Goal: Task Accomplishment & Management: Use online tool/utility

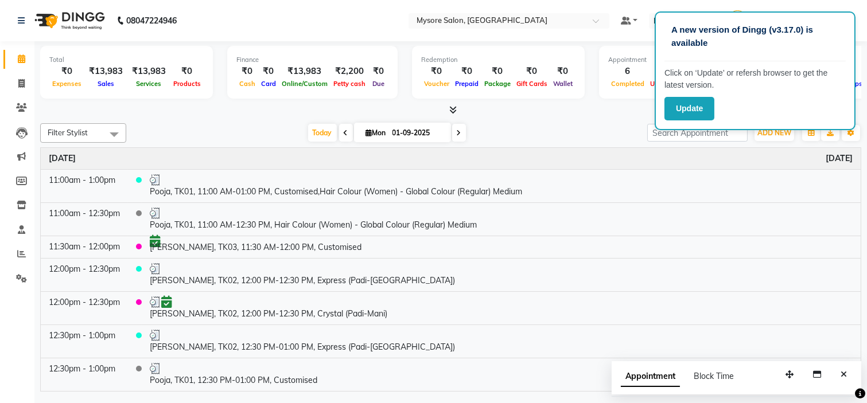
scroll to position [167, 0]
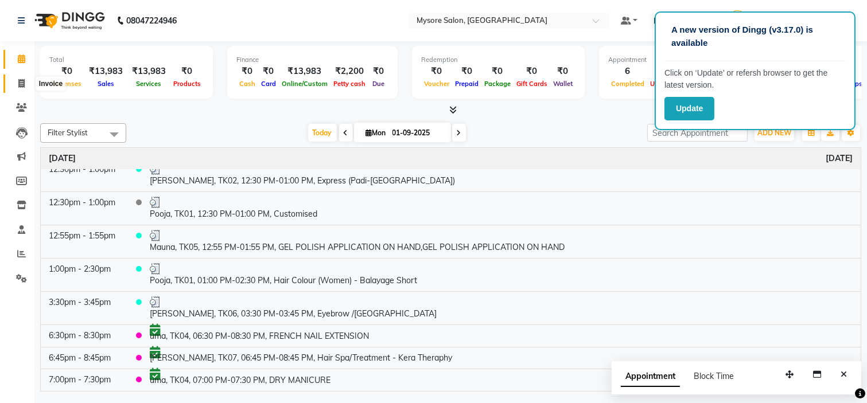
click at [11, 84] on span at bounding box center [21, 83] width 20 height 13
select select "service"
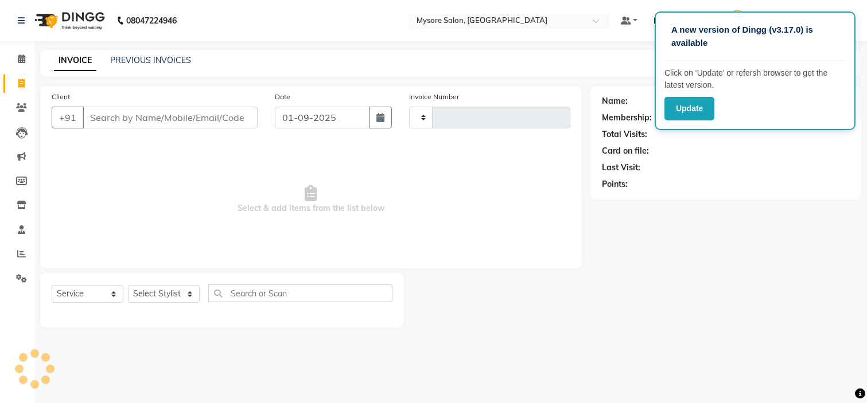
type input "1134"
select select "4255"
click at [207, 115] on input "Client" at bounding box center [170, 118] width 175 height 22
type input "9164127340"
click at [233, 113] on span "Add Client" at bounding box center [227, 117] width 45 height 11
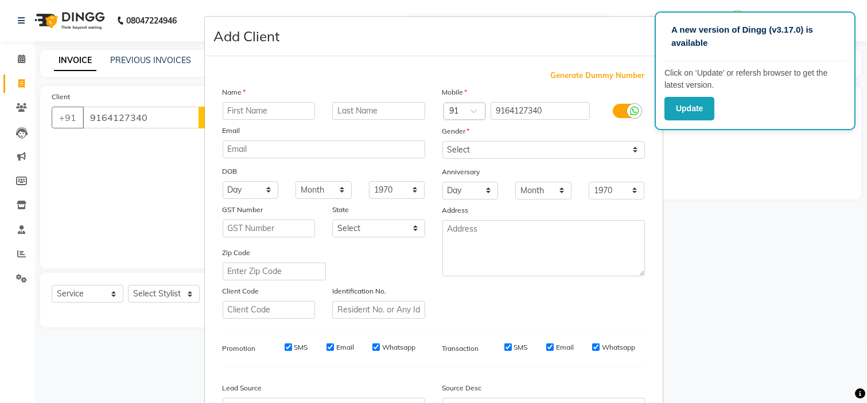
click at [247, 114] on input "text" at bounding box center [269, 111] width 93 height 18
type input "[PERSON_NAME]"
drag, startPoint x: 473, startPoint y: 151, endPoint x: 469, endPoint y: 184, distance: 32.9
click at [469, 184] on div "Mobile Country Code × 91 9164127340 Gender Select [DEMOGRAPHIC_DATA] [DEMOGRAPH…" at bounding box center [544, 202] width 220 height 233
select select "[DEMOGRAPHIC_DATA]"
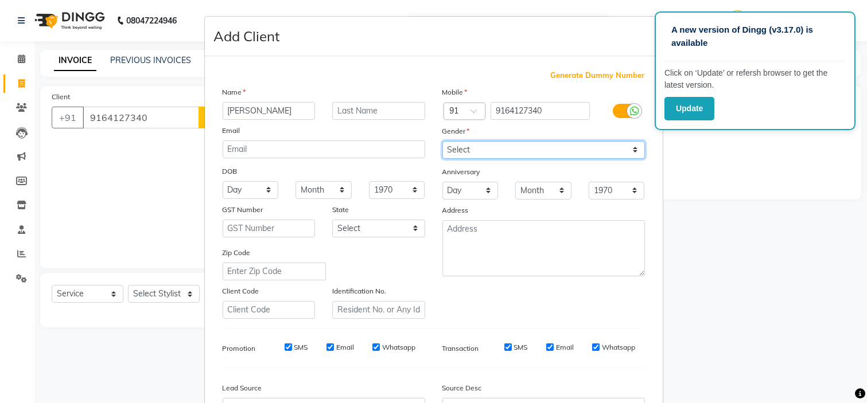
click at [442, 141] on select "Select [DEMOGRAPHIC_DATA] [DEMOGRAPHIC_DATA] Other Prefer Not To Say" at bounding box center [543, 150] width 202 height 18
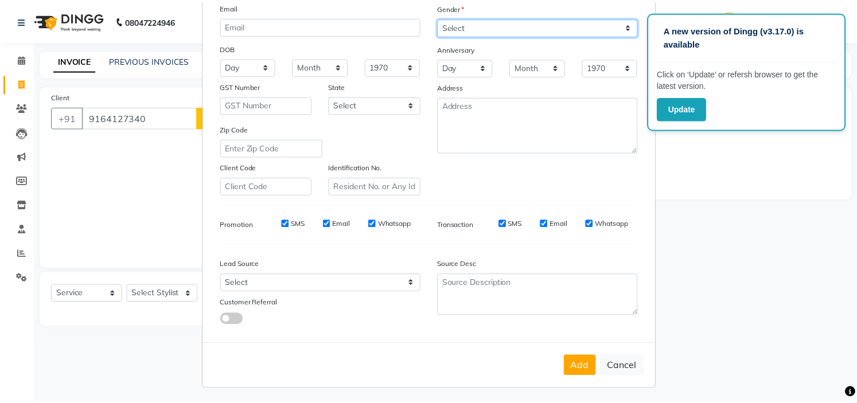
scroll to position [127, 0]
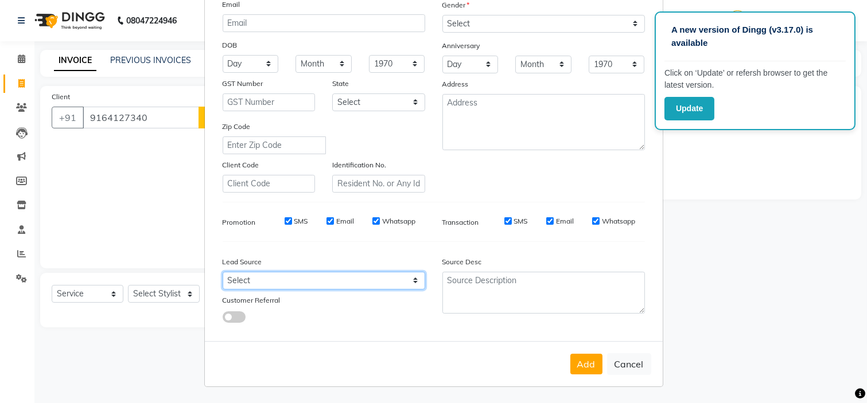
click at [382, 284] on select "Select Walk-in Referral Internet Friend Word of Mouth Advertisement Facebook Ju…" at bounding box center [324, 281] width 202 height 18
select select "29581"
click at [223, 272] on select "Select Walk-in Referral Internet Friend Word of Mouth Advertisement Facebook Ju…" at bounding box center [324, 281] width 202 height 18
click at [578, 363] on button "Add" at bounding box center [586, 364] width 32 height 21
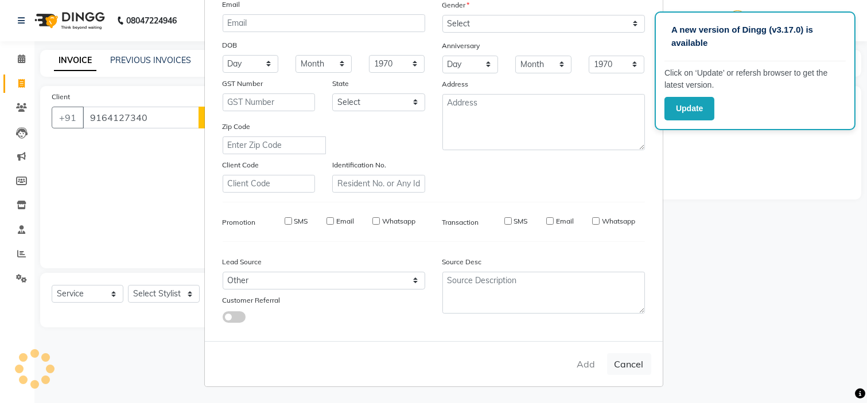
select select
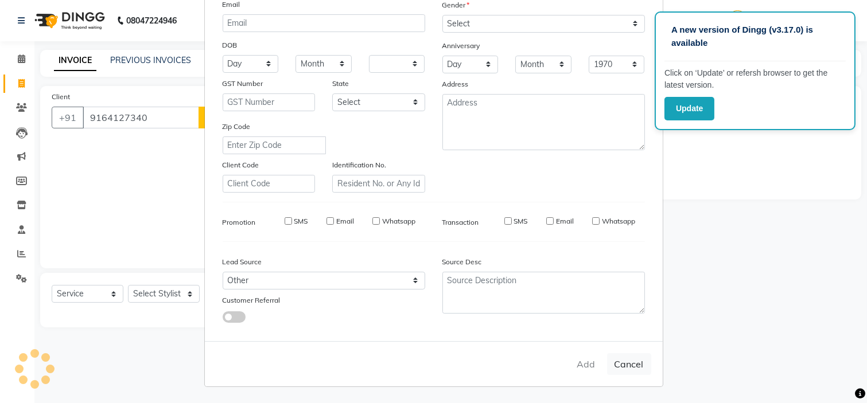
select select
checkbox input "false"
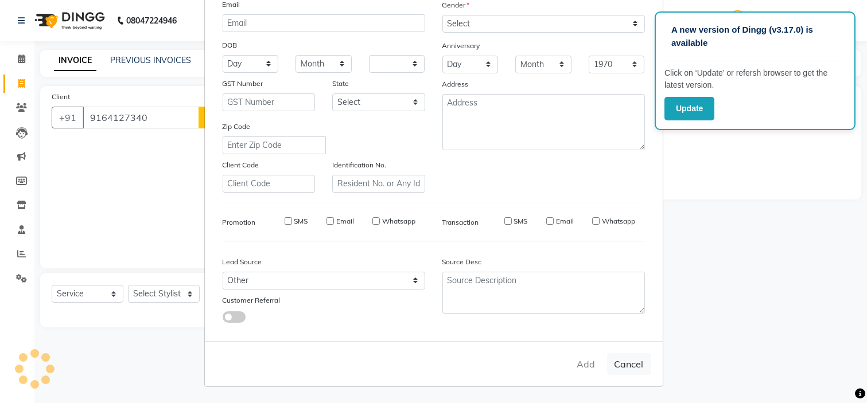
checkbox input "false"
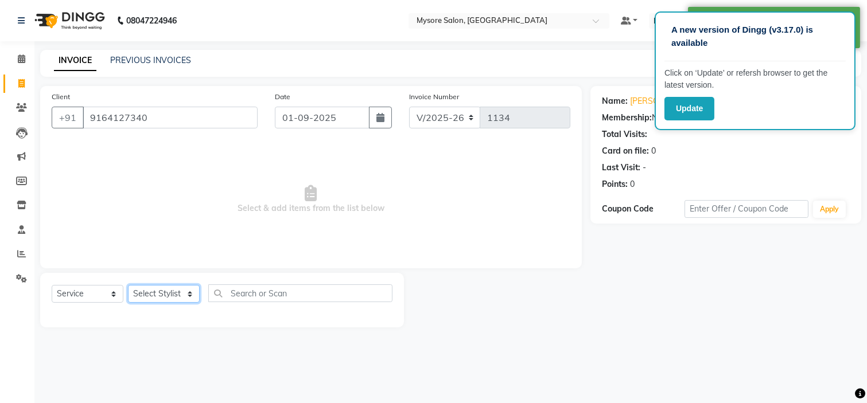
click at [173, 301] on select "Select Stylist Anilg [PERSON_NAME] [PERSON_NAME] Ashwini Ayaan DR. Apurva [PERS…" at bounding box center [164, 294] width 72 height 18
select select "35251"
click at [128, 286] on select "Select Stylist Anilg [PERSON_NAME] [PERSON_NAME] Ashwini Ayaan DR. Apurva [PERS…" at bounding box center [164, 294] width 72 height 18
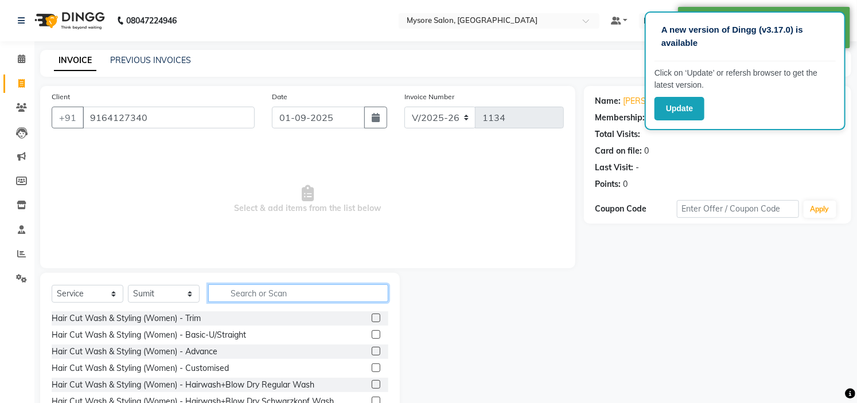
click at [297, 295] on input "text" at bounding box center [298, 293] width 180 height 18
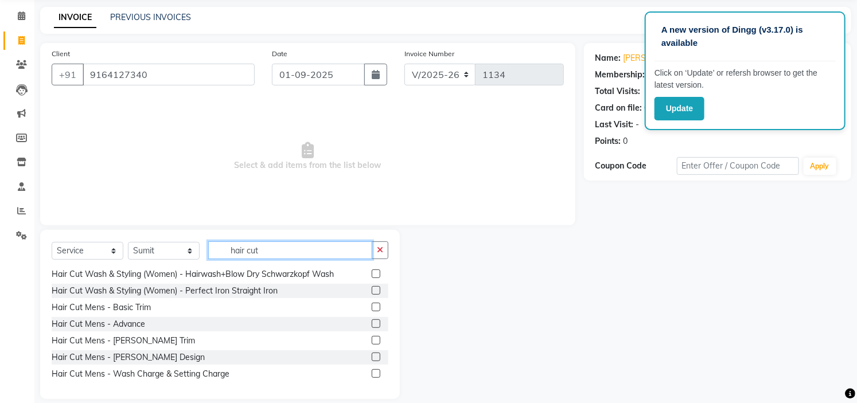
scroll to position [44, 0]
type input "hair cut"
click at [372, 322] on label at bounding box center [376, 323] width 9 height 9
click at [372, 322] on input "checkbox" at bounding box center [375, 323] width 7 height 7
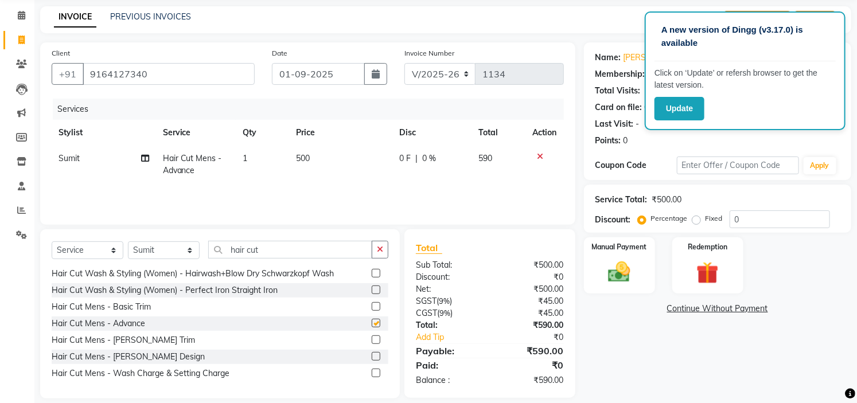
checkbox input "false"
click at [630, 278] on img at bounding box center [620, 272] width 38 height 26
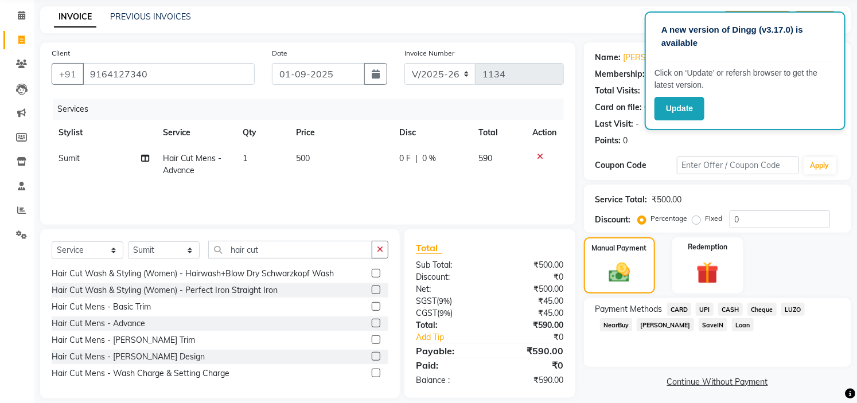
click at [705, 306] on span "UPI" at bounding box center [705, 309] width 18 height 13
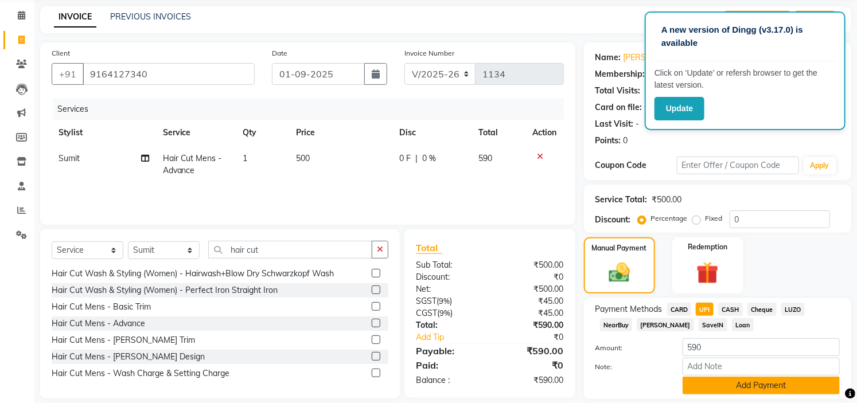
click at [758, 386] on button "Add Payment" at bounding box center [761, 386] width 157 height 18
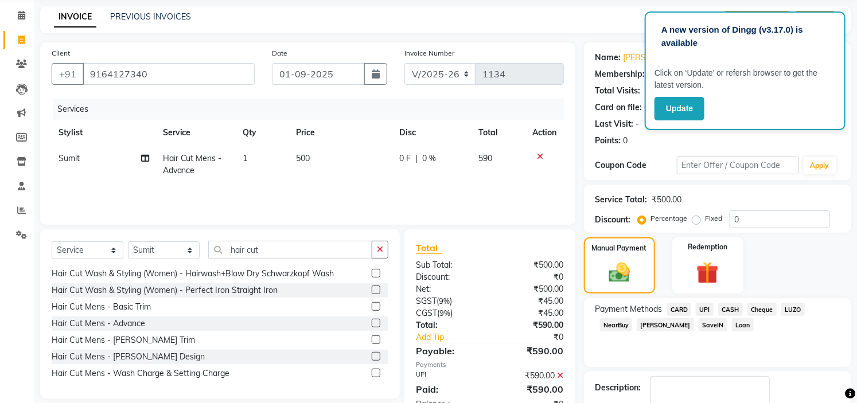
scroll to position [112, 0]
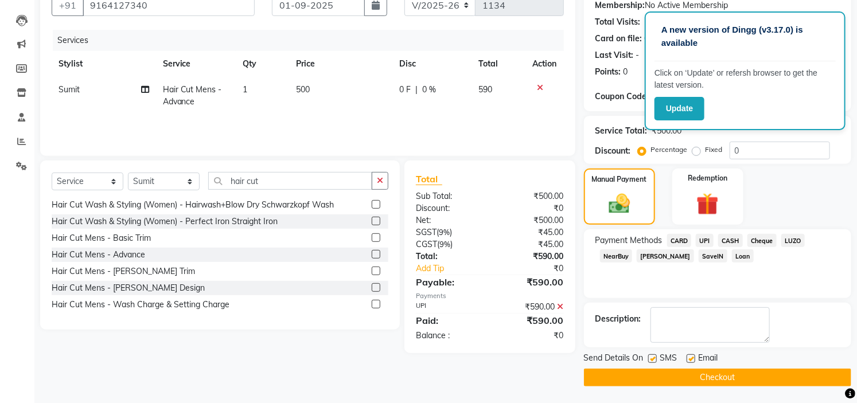
click at [692, 371] on button "Checkout" at bounding box center [717, 378] width 267 height 18
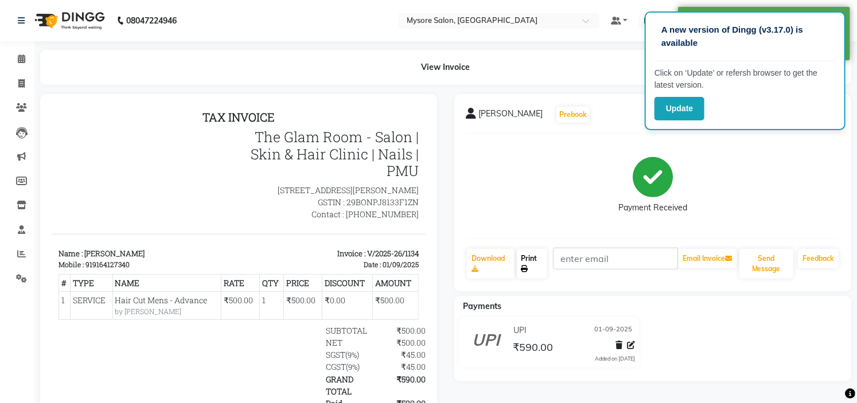
click at [530, 265] on link "Print" at bounding box center [532, 264] width 31 height 30
click at [244, 4] on nav "08047224946 Select Location × Mysore Salon, Mysore Default Panel My Panel Engli…" at bounding box center [428, 20] width 857 height 41
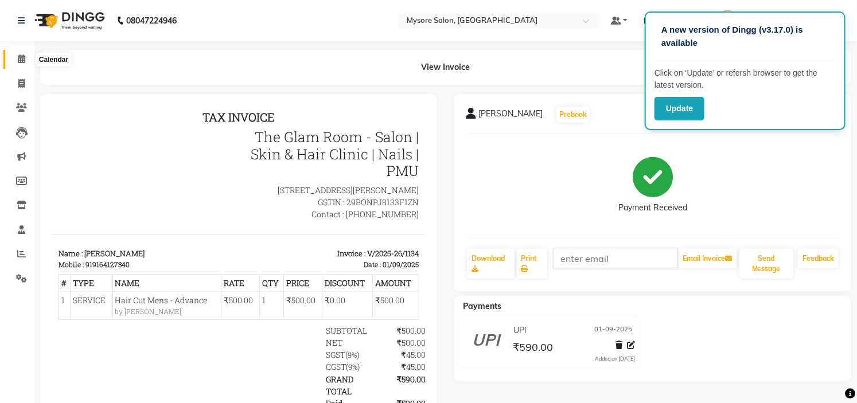
click at [18, 56] on icon at bounding box center [21, 58] width 7 height 9
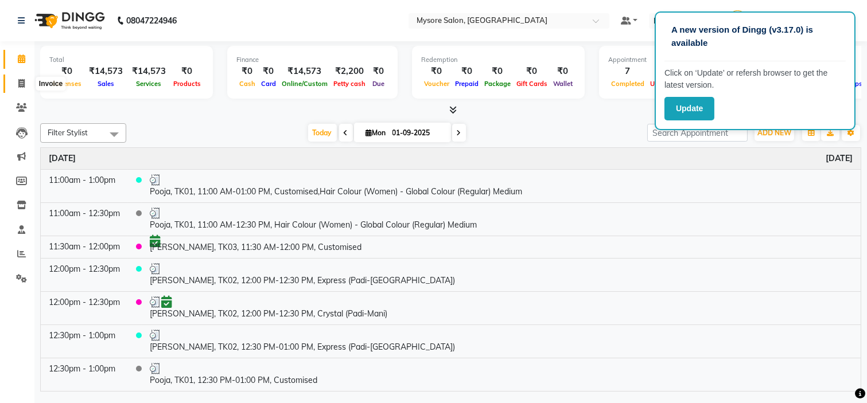
click at [22, 83] on icon at bounding box center [21, 83] width 6 height 9
select select "service"
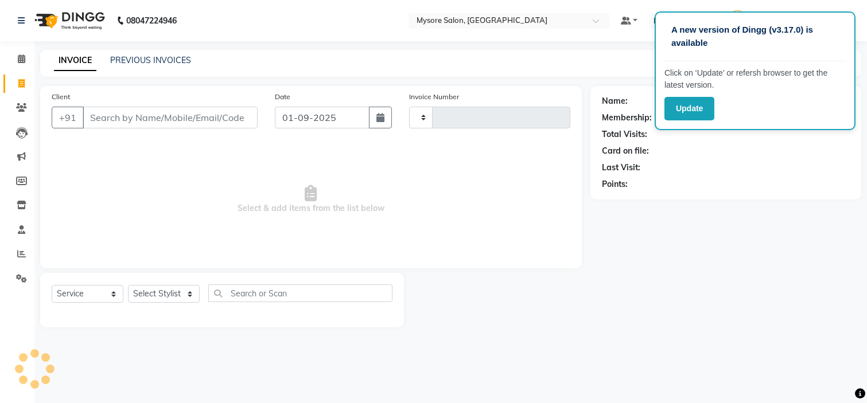
type input "1135"
select select "4255"
click at [151, 118] on input "Client" at bounding box center [170, 118] width 175 height 22
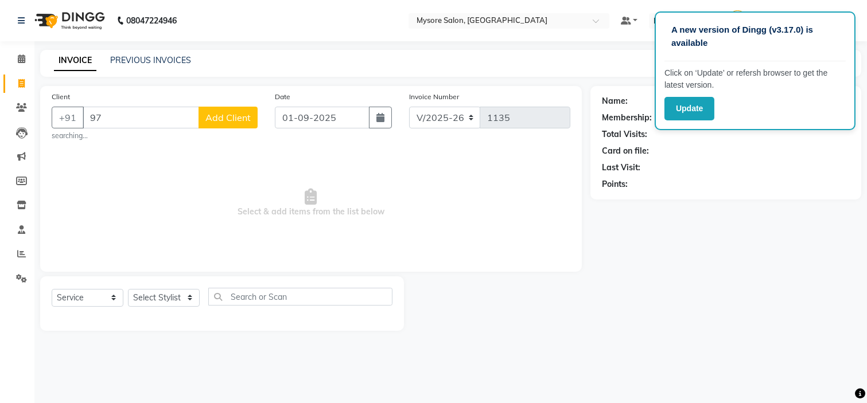
type input "9"
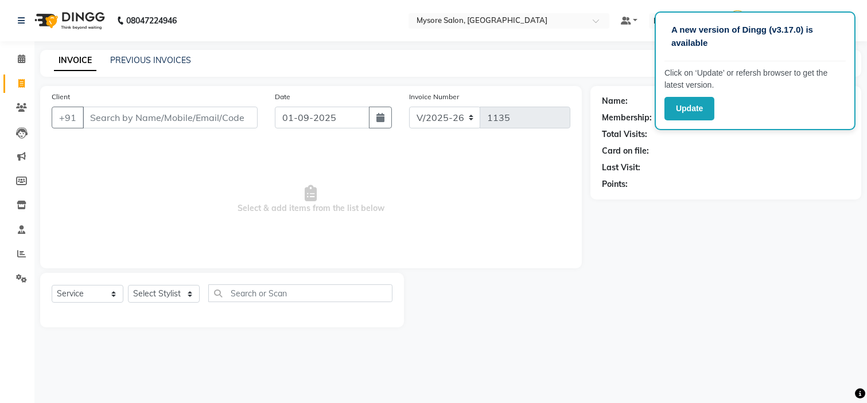
click at [135, 120] on input "Client" at bounding box center [170, 118] width 175 height 22
type input "9743892312"
click at [216, 118] on span "Add Client" at bounding box center [227, 117] width 45 height 11
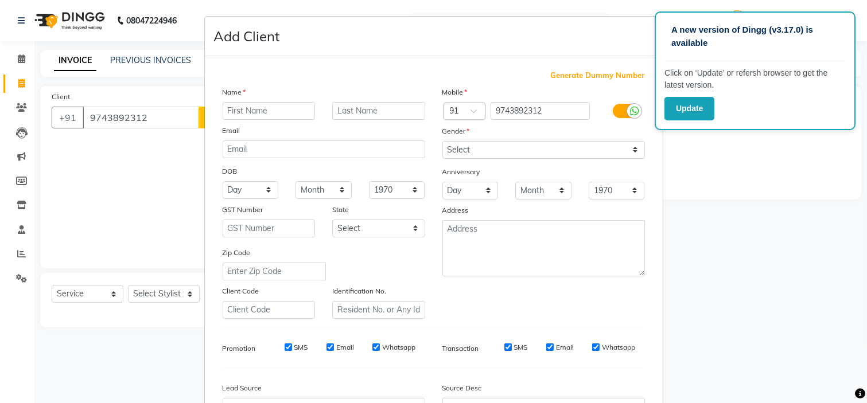
click at [264, 107] on input "text" at bounding box center [269, 111] width 93 height 18
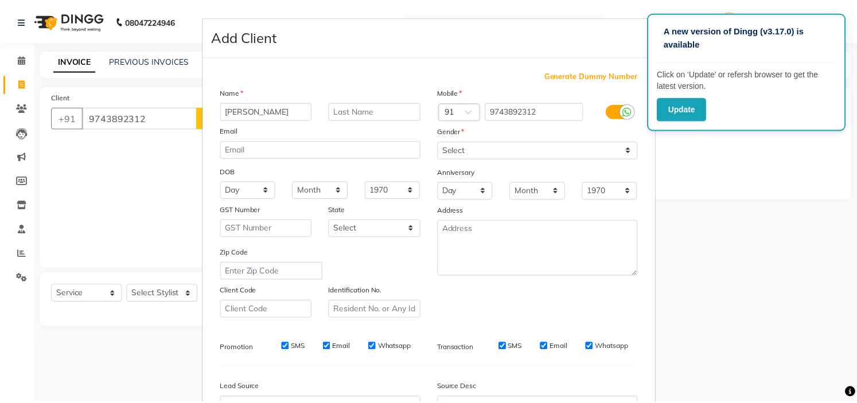
scroll to position [87, 0]
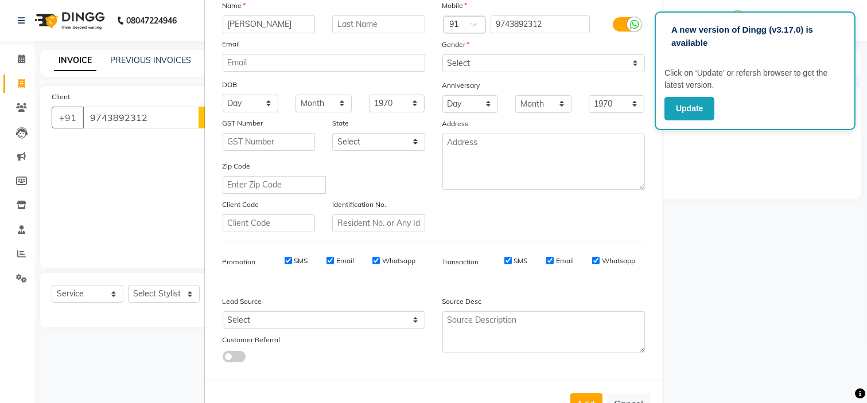
type input "[PERSON_NAME]"
click at [317, 324] on select "Select Walk-in Referral Internet Friend Word of Mouth Advertisement Facebook Ju…" at bounding box center [324, 320] width 202 height 18
select select "40676"
click at [223, 312] on select "Select Walk-in Referral Internet Friend Word of Mouth Advertisement Facebook Ju…" at bounding box center [324, 320] width 202 height 18
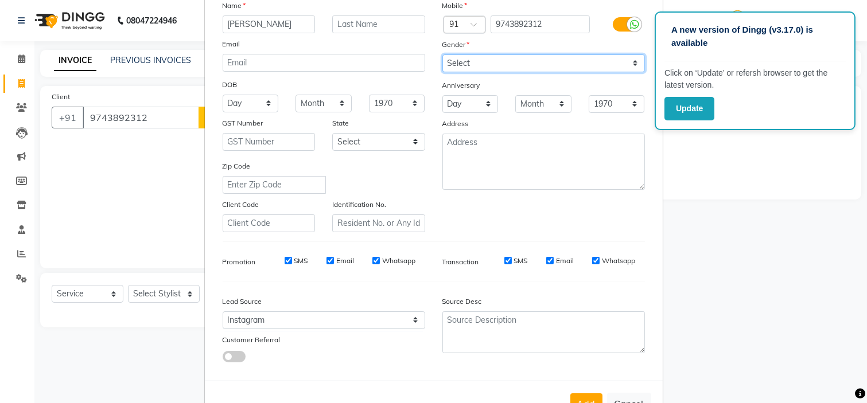
drag, startPoint x: 492, startPoint y: 66, endPoint x: 480, endPoint y: 111, distance: 46.7
click at [480, 111] on div "Mobile Country Code × 91 9743892312 Gender Select [DEMOGRAPHIC_DATA] [DEMOGRAPH…" at bounding box center [544, 115] width 220 height 233
select select "[DEMOGRAPHIC_DATA]"
click at [442, 54] on select "Select [DEMOGRAPHIC_DATA] [DEMOGRAPHIC_DATA] Other Prefer Not To Say" at bounding box center [543, 63] width 202 height 18
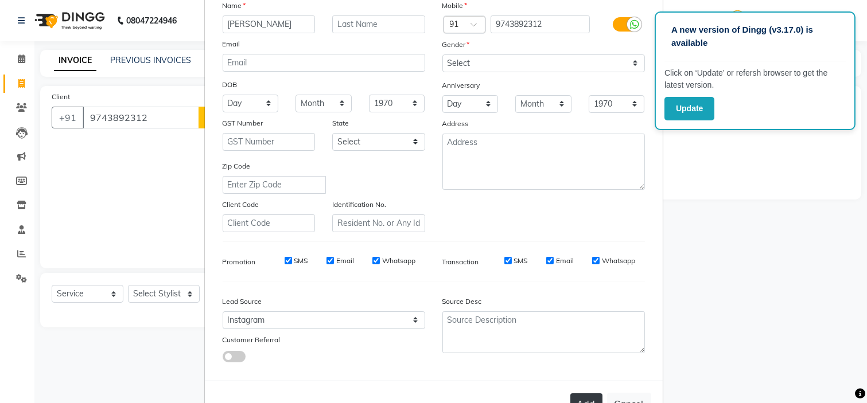
click at [578, 400] on button "Add" at bounding box center [586, 403] width 32 height 21
select select
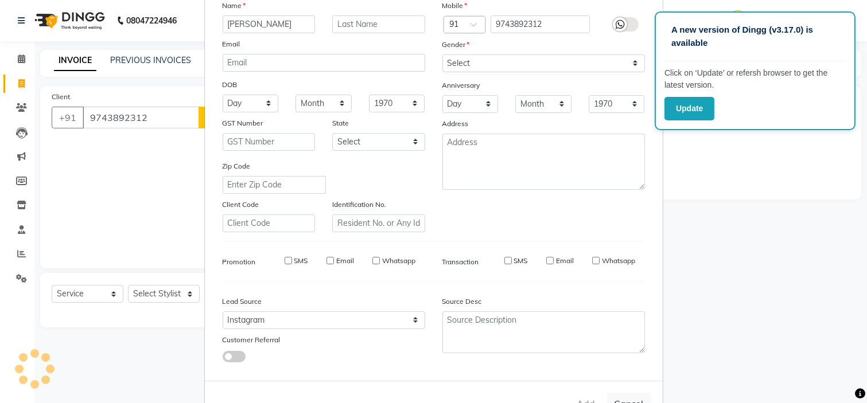
select select
checkbox input "false"
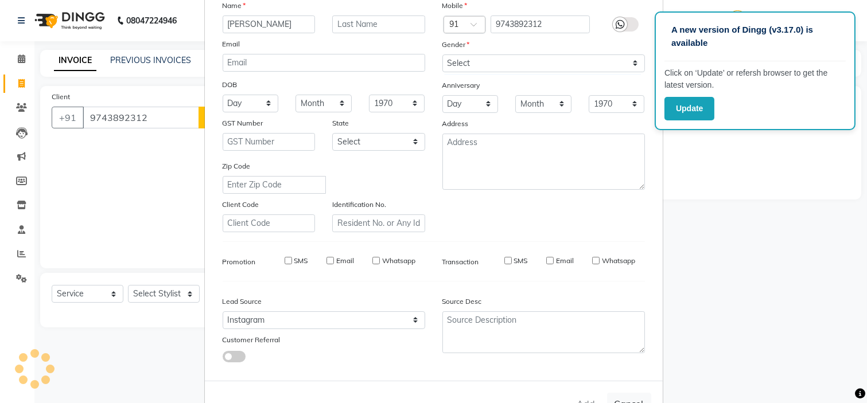
checkbox input "false"
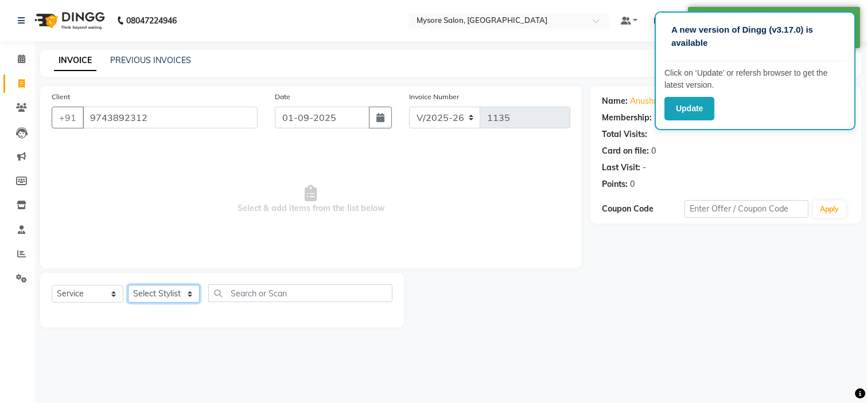
click at [173, 301] on select "Select Stylist Anilg [PERSON_NAME] [PERSON_NAME] Ashwini Ayaan DR. Apurva [PERS…" at bounding box center [164, 294] width 72 height 18
select select "35251"
click at [128, 286] on select "Select Stylist Anilg [PERSON_NAME] [PERSON_NAME] Ashwini Ayaan DR. Apurva [PERS…" at bounding box center [164, 294] width 72 height 18
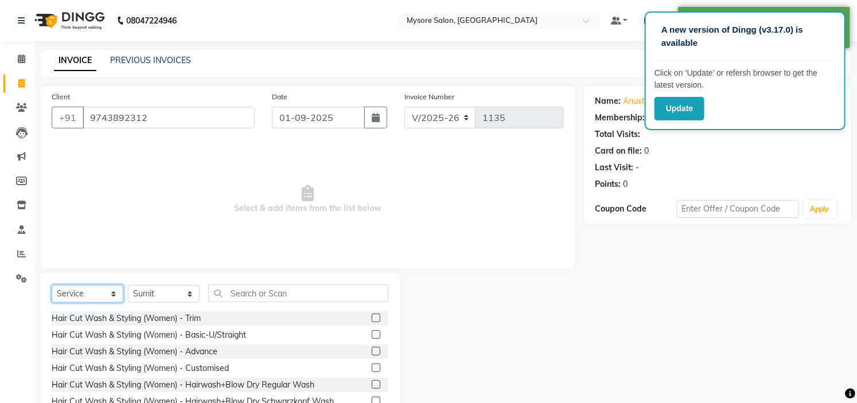
click at [94, 289] on select "Select Service Product Membership Package Voucher Prepaid Gift Card" at bounding box center [88, 294] width 72 height 18
select select "product"
click at [52, 286] on select "Select Service Product Membership Package Voucher Prepaid Gift Card" at bounding box center [88, 294] width 72 height 18
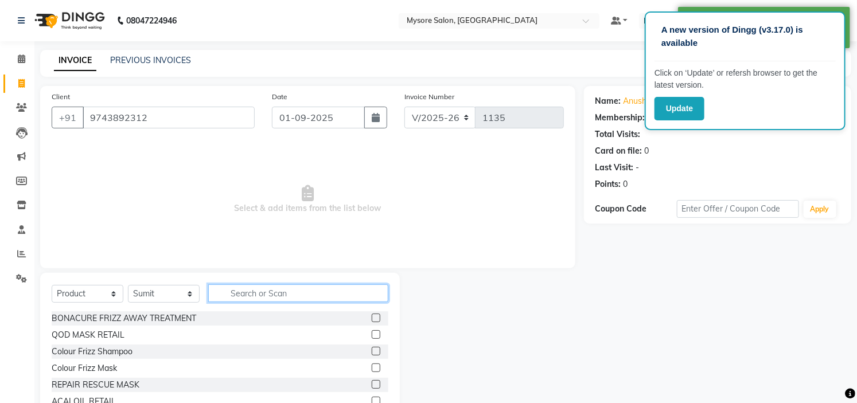
click at [275, 291] on input "text" at bounding box center [298, 293] width 180 height 18
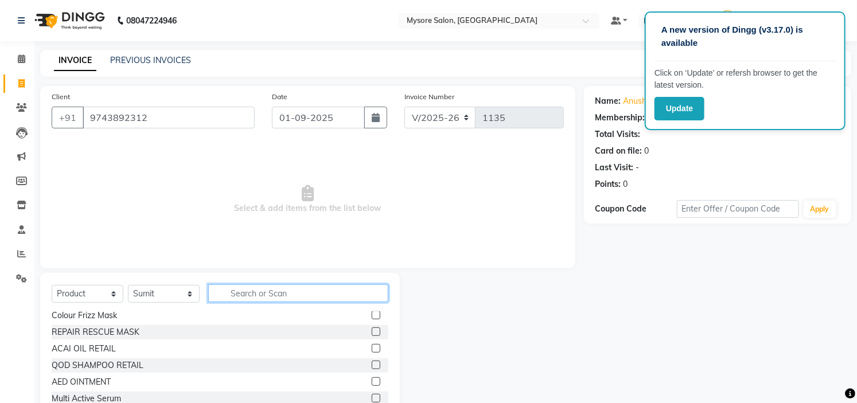
scroll to position [53, 0]
click at [372, 348] on label at bounding box center [376, 348] width 9 height 9
click at [372, 348] on input "checkbox" at bounding box center [375, 348] width 7 height 7
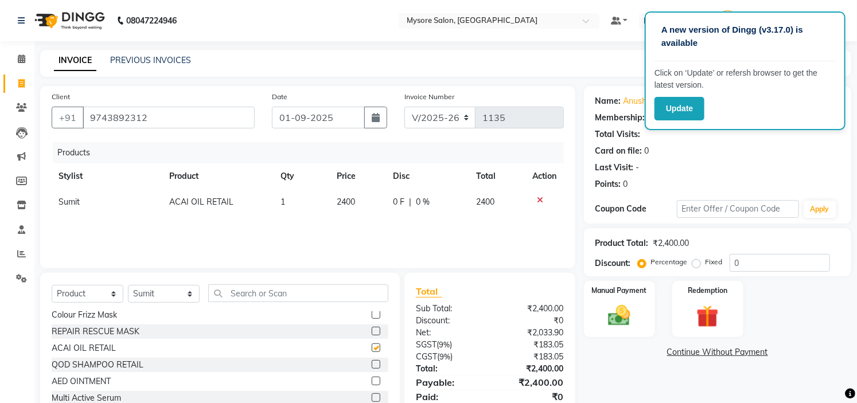
checkbox input "false"
click at [372, 363] on label at bounding box center [376, 364] width 9 height 9
click at [372, 363] on input "checkbox" at bounding box center [375, 364] width 7 height 7
checkbox input "false"
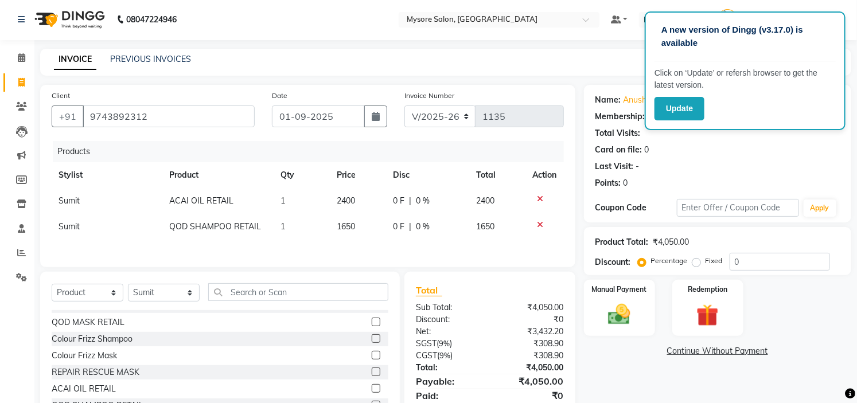
scroll to position [8, 0]
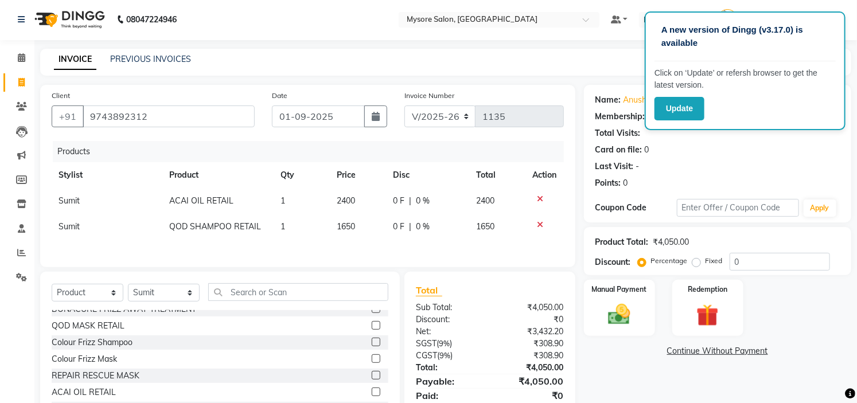
click at [372, 325] on label at bounding box center [376, 325] width 9 height 9
click at [372, 325] on input "checkbox" at bounding box center [375, 325] width 7 height 7
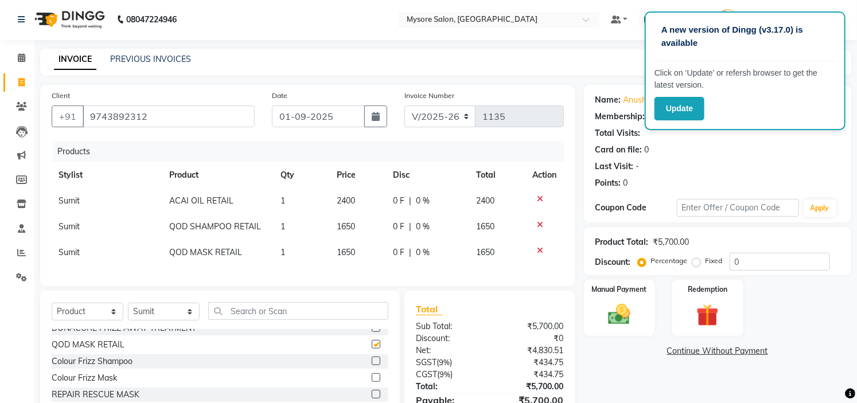
checkbox input "false"
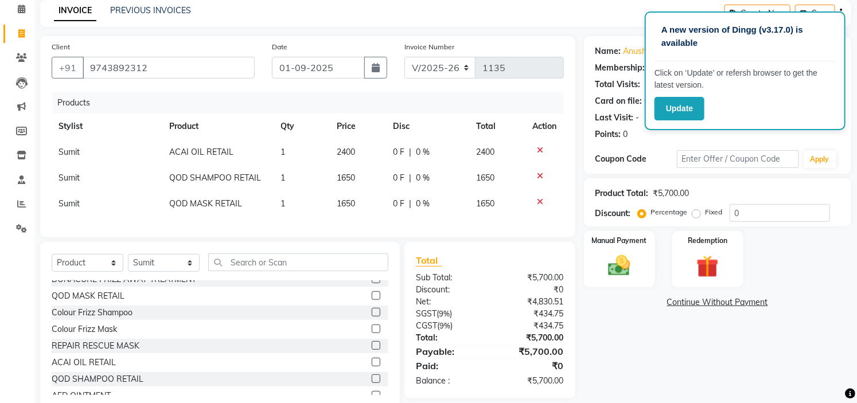
scroll to position [49, 0]
click at [622, 267] on img at bounding box center [620, 267] width 38 height 26
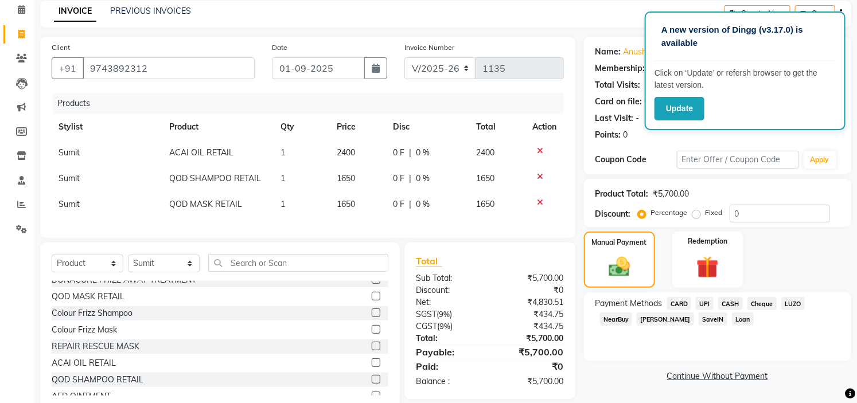
click at [707, 303] on span "UPI" at bounding box center [705, 303] width 18 height 13
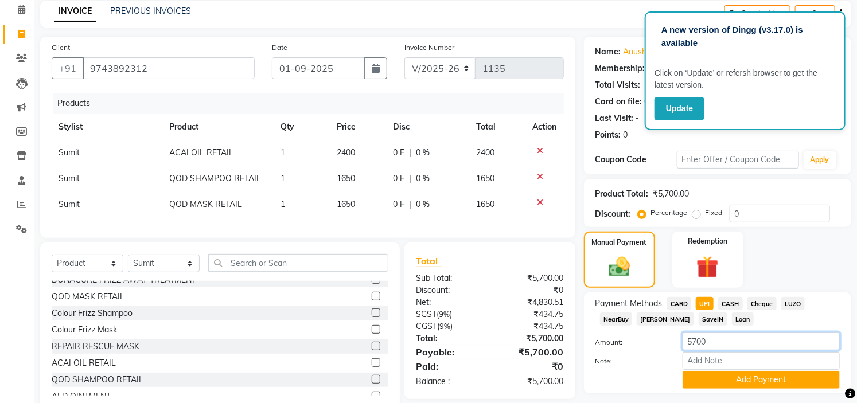
click at [706, 342] on input "5700" at bounding box center [761, 342] width 157 height 18
type input "5"
type input "200"
click at [744, 376] on button "Add Payment" at bounding box center [761, 380] width 157 height 18
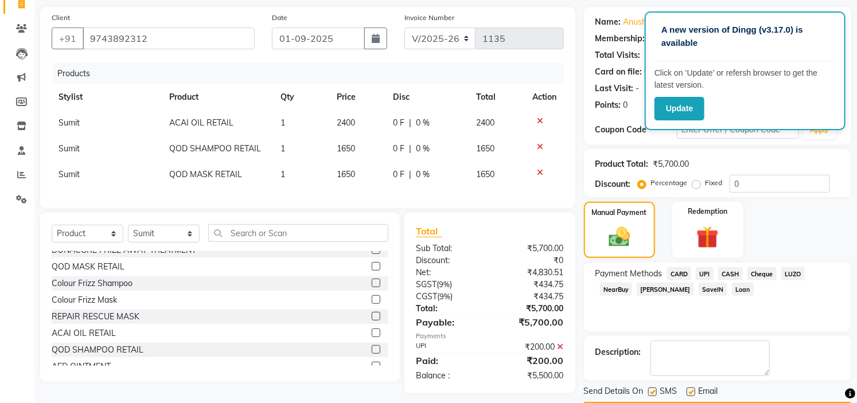
scroll to position [112, 0]
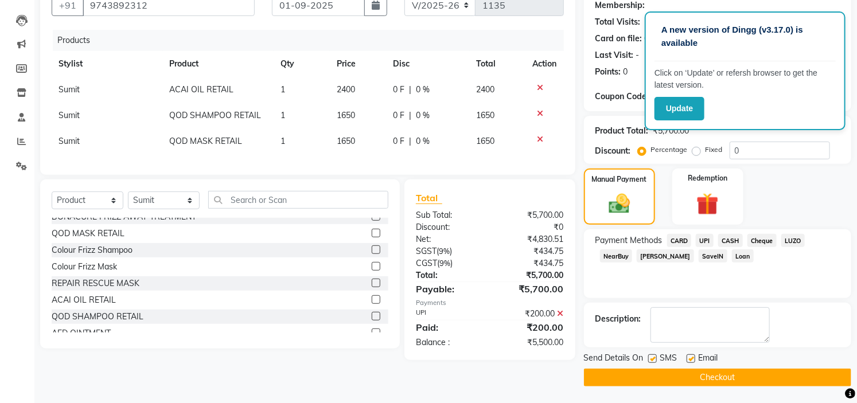
click at [708, 377] on button "Checkout" at bounding box center [717, 378] width 267 height 18
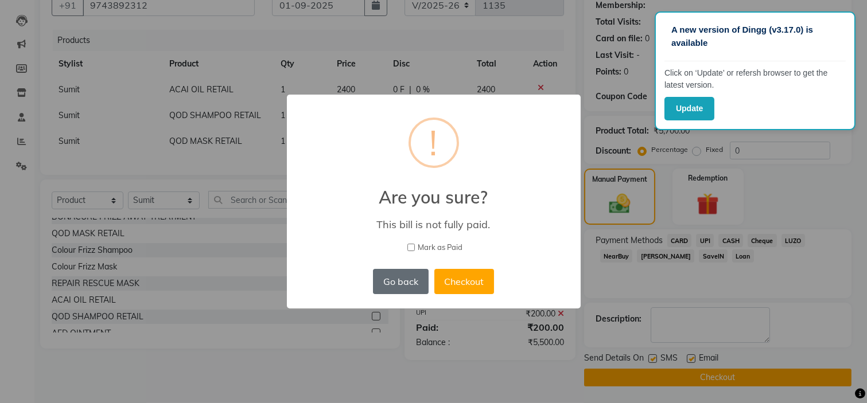
click at [415, 280] on button "Go back" at bounding box center [400, 281] width 55 height 25
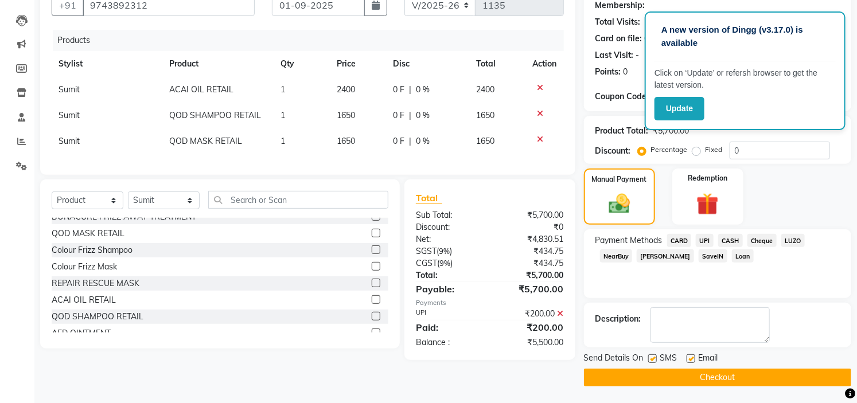
click at [731, 236] on span "CASH" at bounding box center [730, 240] width 25 height 13
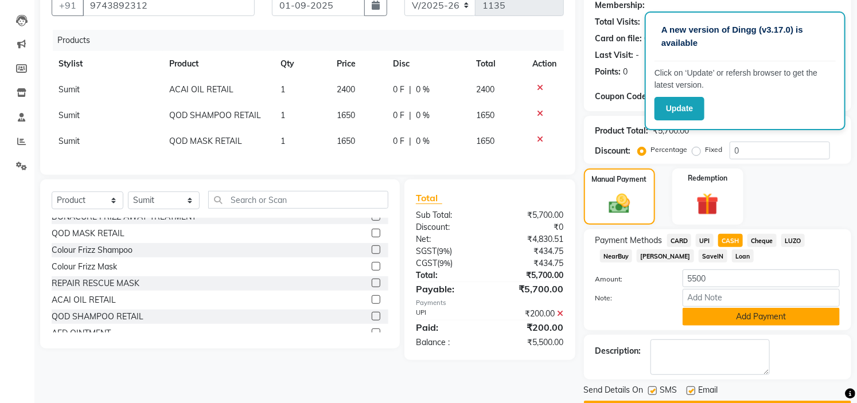
scroll to position [146, 0]
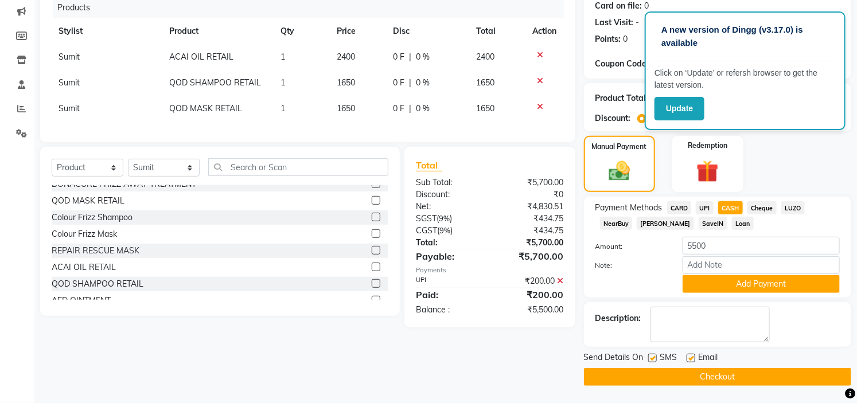
click at [747, 376] on button "Checkout" at bounding box center [717, 377] width 267 height 18
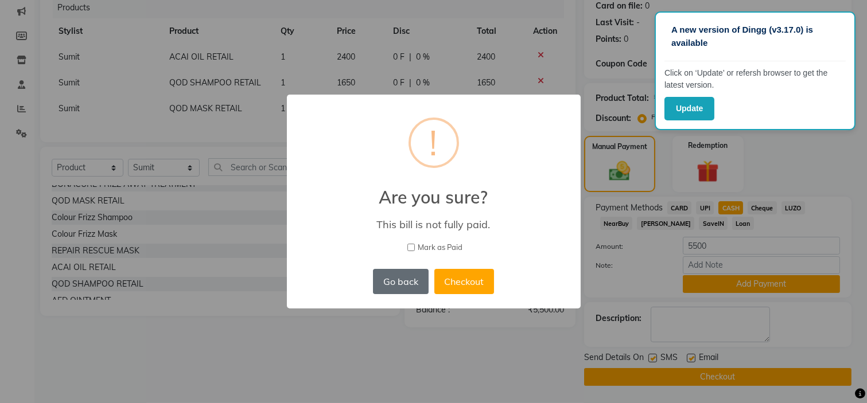
click at [393, 280] on button "Go back" at bounding box center [400, 281] width 55 height 25
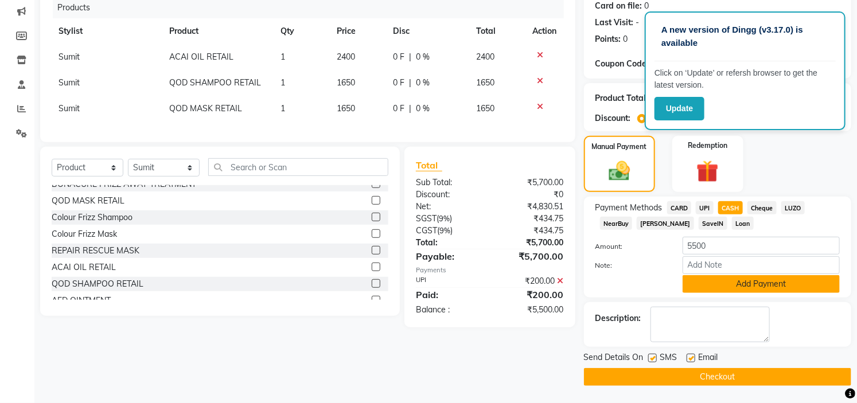
click at [730, 282] on button "Add Payment" at bounding box center [761, 284] width 157 height 18
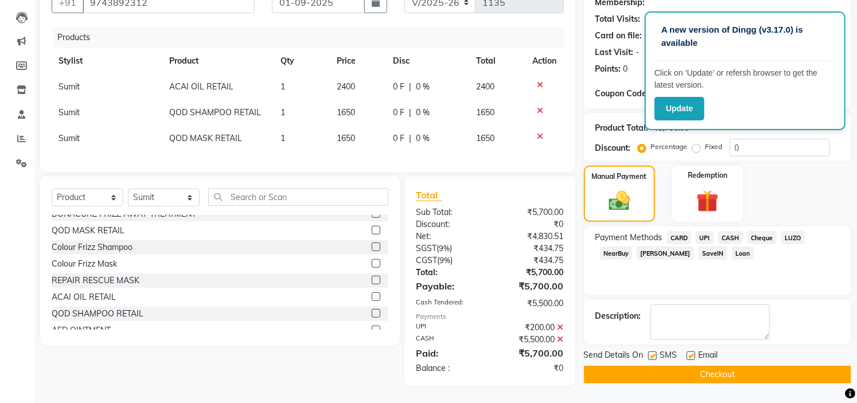
scroll to position [124, 0]
click at [704, 369] on button "Checkout" at bounding box center [717, 375] width 267 height 18
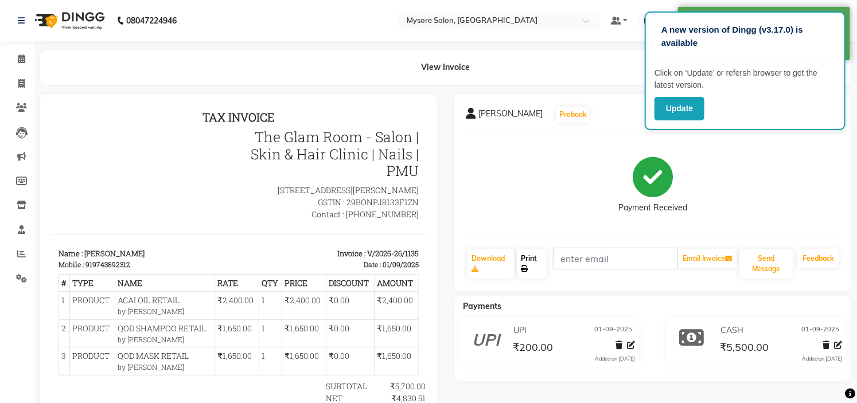
click at [530, 266] on link "Print" at bounding box center [532, 264] width 31 height 30
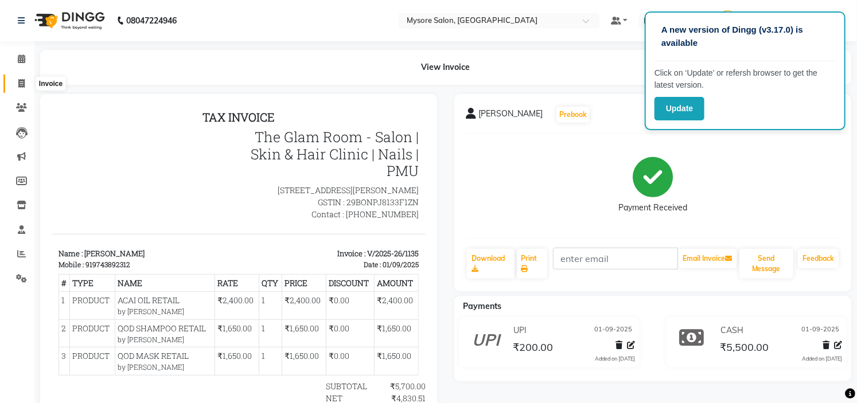
click at [21, 79] on icon at bounding box center [21, 83] width 6 height 9
select select "service"
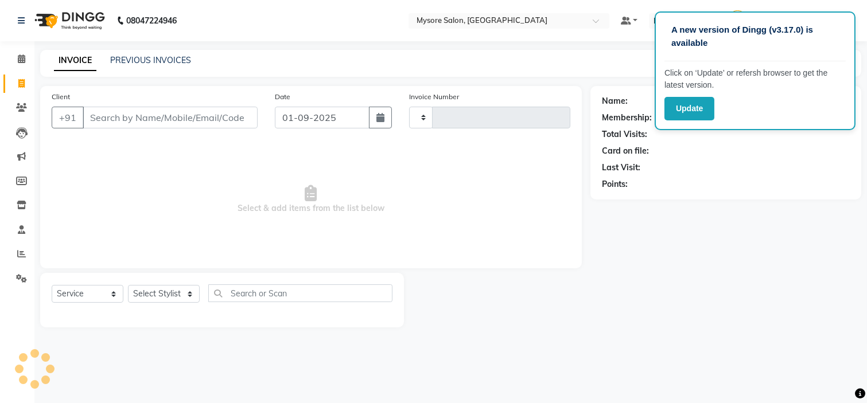
type input "1136"
select select "4255"
click at [139, 116] on input "Client" at bounding box center [170, 118] width 175 height 22
click at [162, 109] on input "Client" at bounding box center [170, 118] width 175 height 22
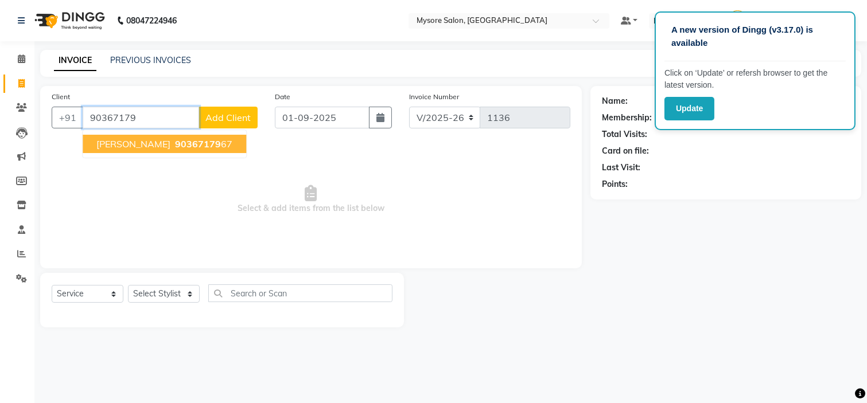
click at [130, 142] on span "[PERSON_NAME]" at bounding box center [133, 143] width 74 height 11
type input "9036717967"
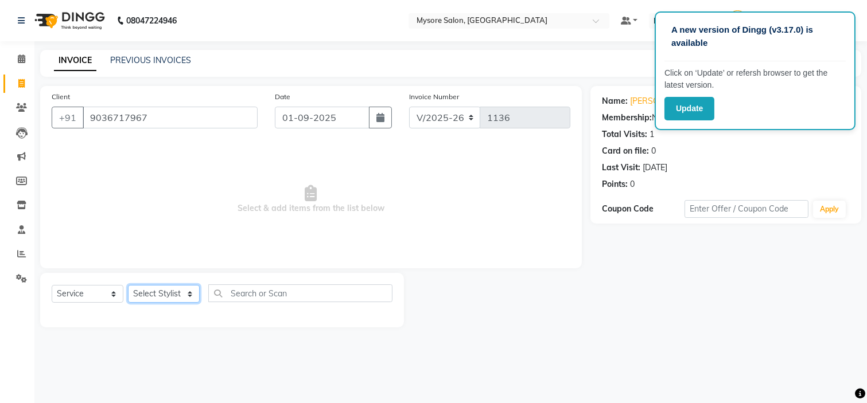
click at [176, 294] on select "Select Stylist Anilg [PERSON_NAME] [PERSON_NAME] Ashwini Ayaan DR. Apurva [PERS…" at bounding box center [164, 294] width 72 height 18
select select "63165"
click at [128, 286] on select "Select Stylist Anilg [PERSON_NAME] [PERSON_NAME] Ashwini Ayaan DR. Apurva [PERS…" at bounding box center [164, 294] width 72 height 18
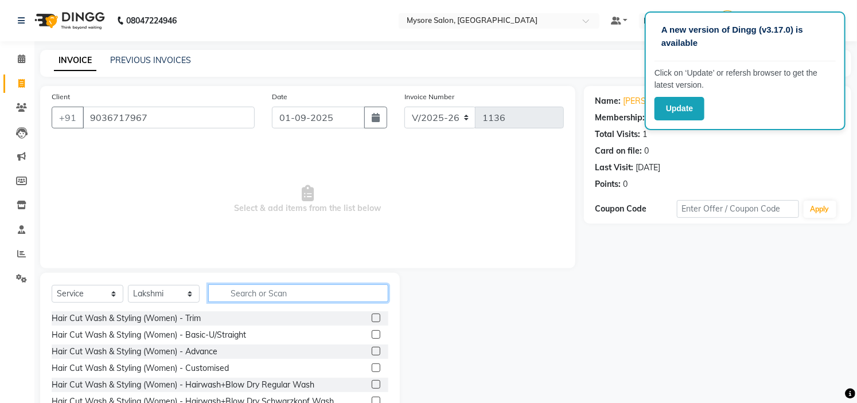
click at [279, 293] on input "text" at bounding box center [298, 293] width 180 height 18
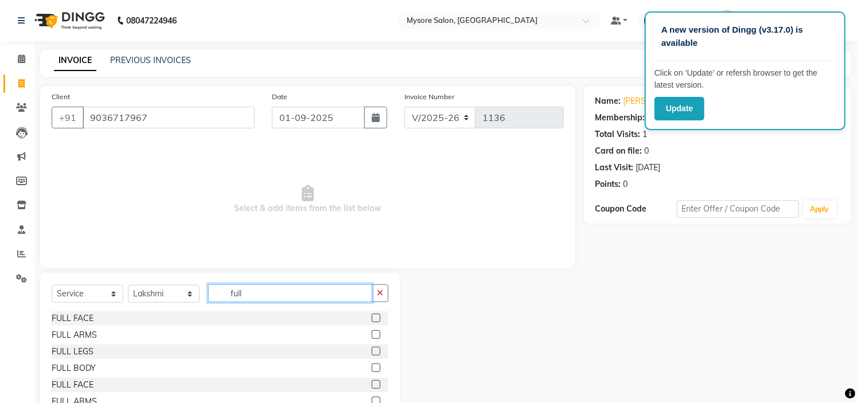
type input "full"
click at [372, 333] on label at bounding box center [376, 334] width 9 height 9
click at [372, 333] on input "checkbox" at bounding box center [375, 335] width 7 height 7
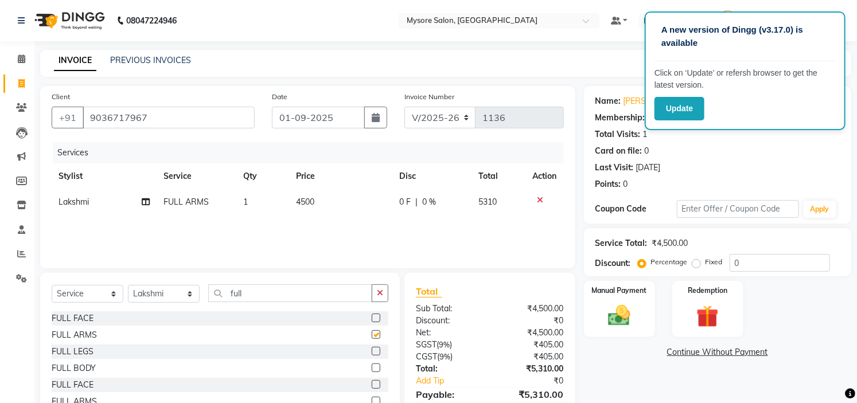
checkbox input "false"
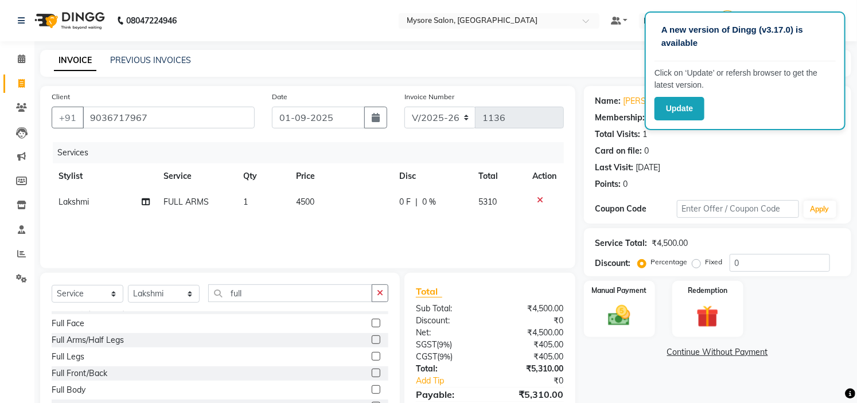
click at [372, 338] on label at bounding box center [376, 340] width 9 height 9
click at [372, 338] on input "checkbox" at bounding box center [375, 340] width 7 height 7
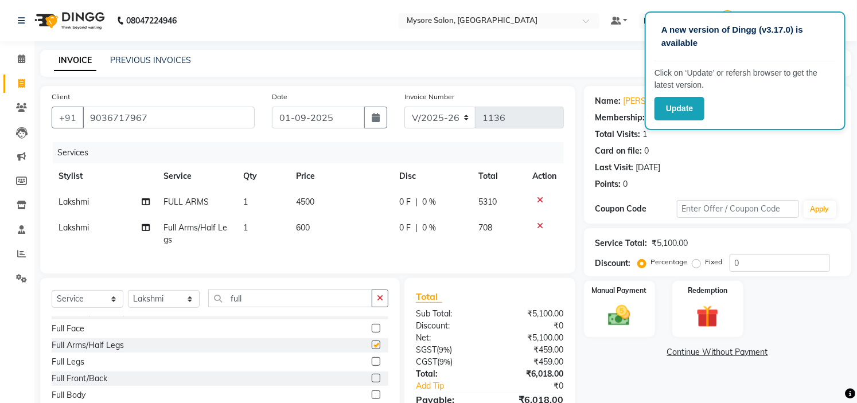
checkbox input "false"
click at [540, 194] on td at bounding box center [545, 202] width 38 height 26
click at [538, 200] on icon at bounding box center [540, 200] width 6 height 8
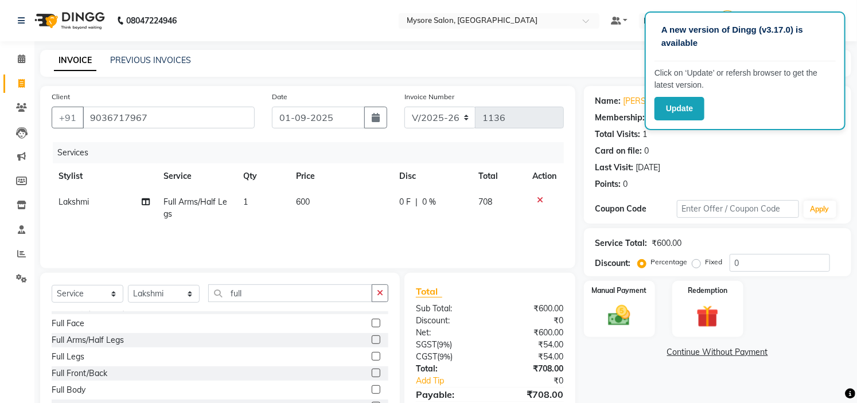
click at [313, 205] on td "600" at bounding box center [341, 208] width 103 height 38
select select "63165"
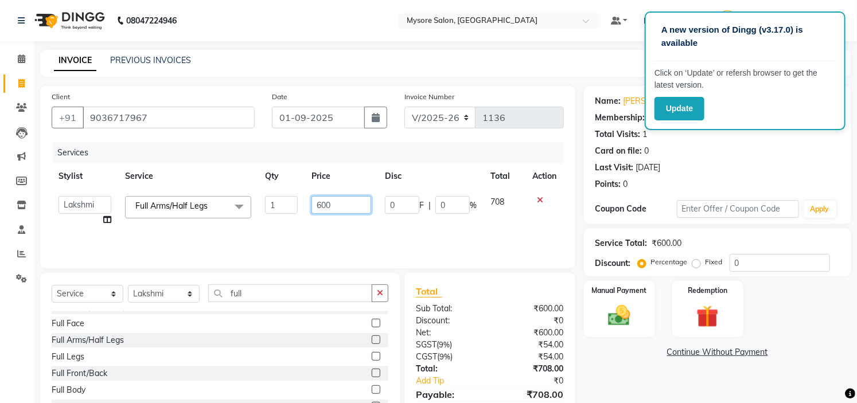
click at [319, 204] on input "600" at bounding box center [341, 205] width 60 height 18
type input "900"
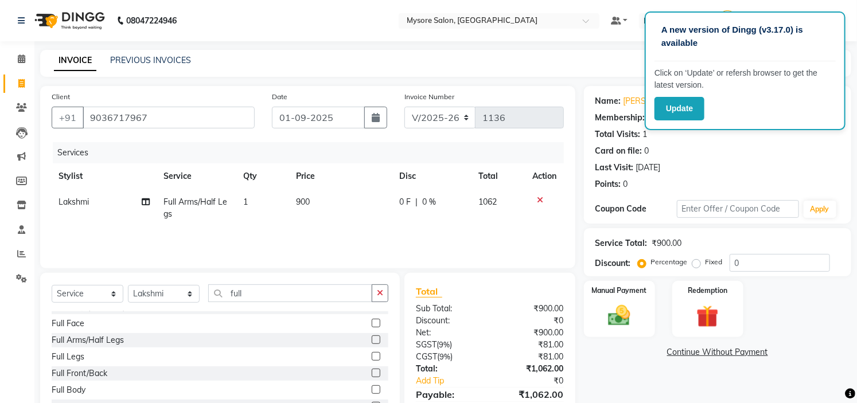
click at [320, 229] on div "Services Stylist Service Qty Price Disc Total Action Lakshmi Full Arms/Half Leg…" at bounding box center [308, 199] width 512 height 115
click at [264, 293] on input "full" at bounding box center [290, 293] width 164 height 18
type input "f"
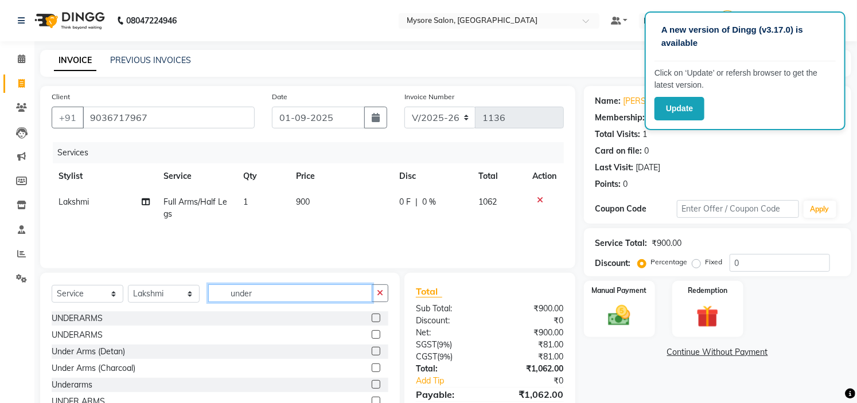
scroll to position [55, 0]
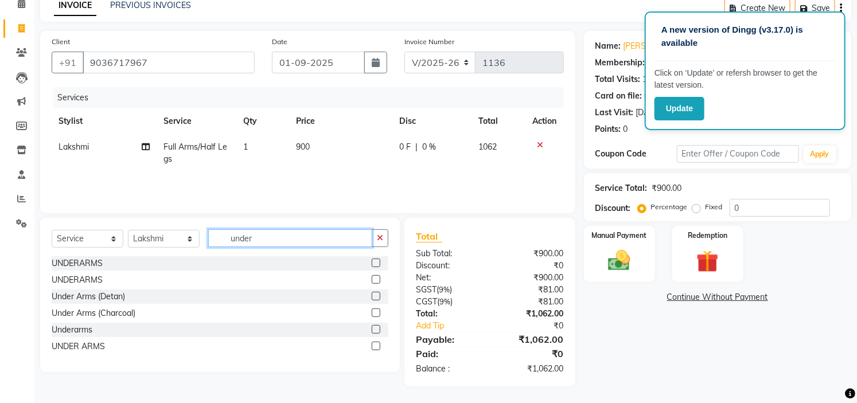
type input "under"
drag, startPoint x: 132, startPoint y: 388, endPoint x: 375, endPoint y: 331, distance: 249.9
click at [375, 331] on label at bounding box center [376, 329] width 9 height 9
click at [375, 331] on input "checkbox" at bounding box center [375, 329] width 7 height 7
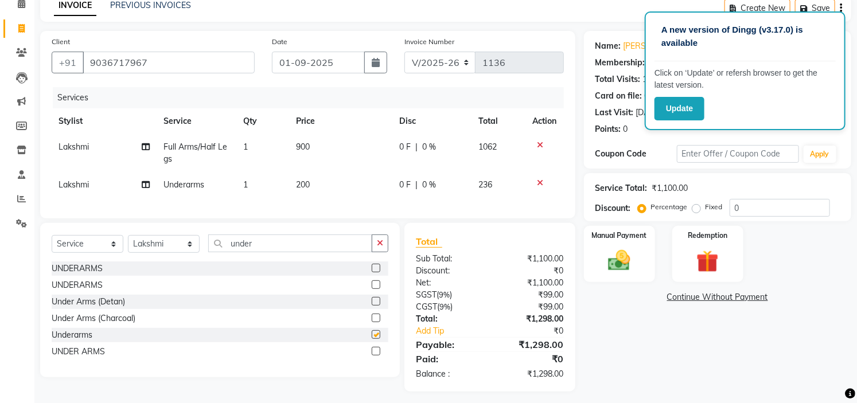
checkbox input "false"
click at [299, 184] on span "200" at bounding box center [304, 185] width 14 height 10
select select "63165"
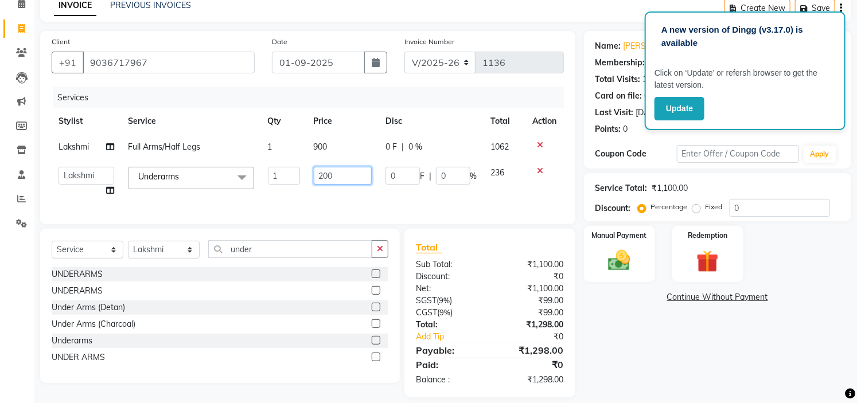
click at [321, 173] on input "200" at bounding box center [343, 176] width 58 height 18
click at [323, 174] on input "200" at bounding box center [343, 176] width 58 height 18
type input "500"
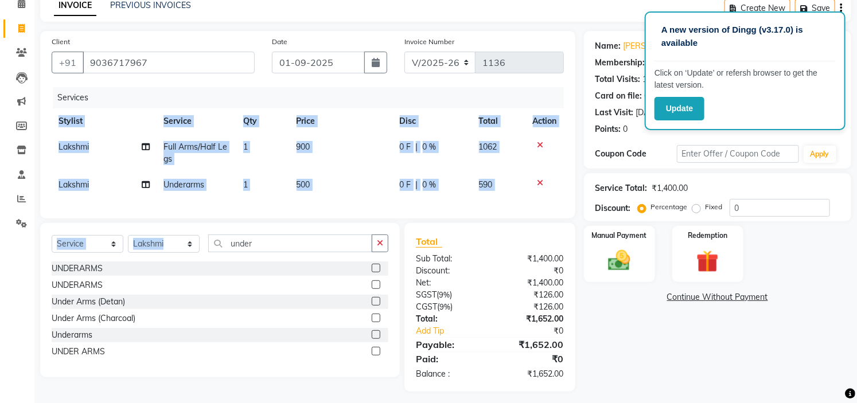
drag, startPoint x: 332, startPoint y: 202, endPoint x: 305, endPoint y: 252, distance: 56.4
click at [305, 252] on div "Client [PHONE_NUMBER] Date [DATE] Invoice Number V/2025 V/[PHONE_NUMBER] Servic…" at bounding box center [308, 211] width 552 height 361
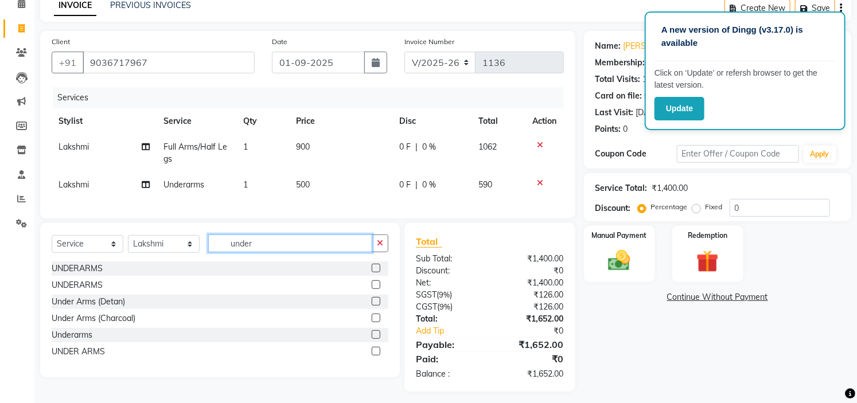
click at [305, 252] on input "under" at bounding box center [290, 244] width 164 height 18
type input "upper"
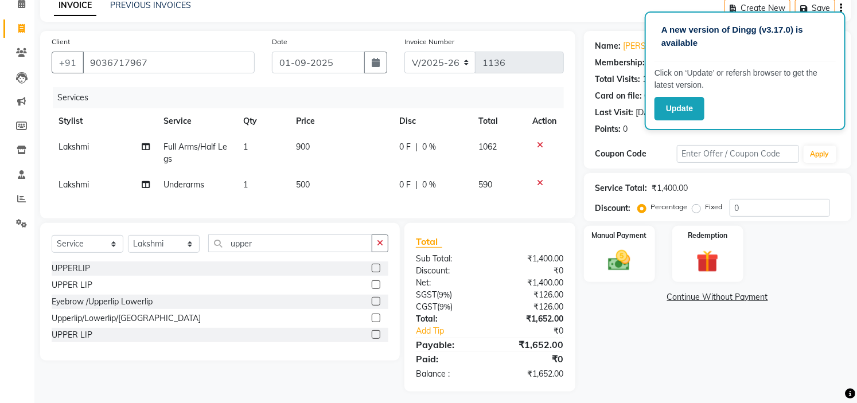
click at [376, 322] on label at bounding box center [376, 318] width 9 height 9
click at [376, 322] on input "checkbox" at bounding box center [375, 318] width 7 height 7
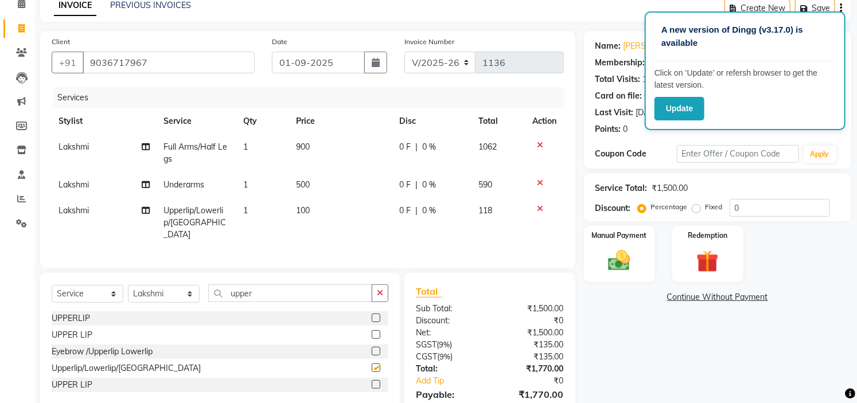
checkbox input "false"
click at [311, 295] on input "upper" at bounding box center [290, 293] width 164 height 18
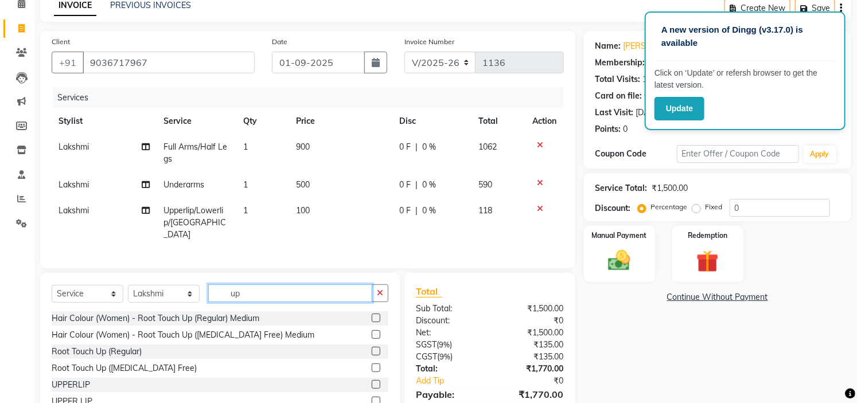
type input "u"
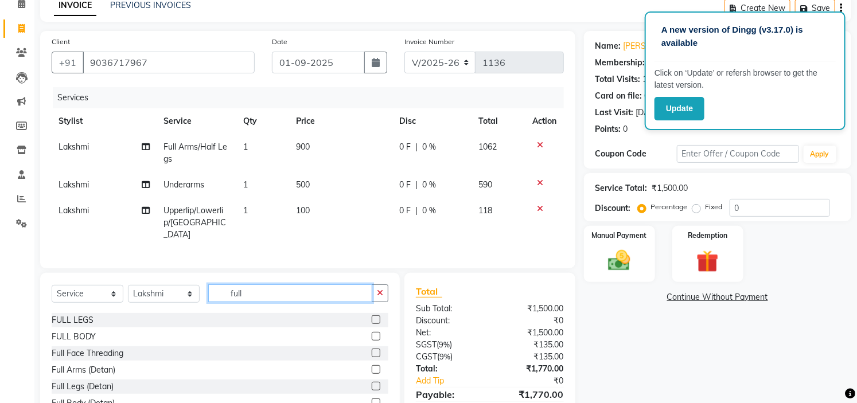
scroll to position [100, 0]
type input "full"
click at [372, 363] on label at bounding box center [376, 367] width 9 height 9
click at [372, 364] on input "checkbox" at bounding box center [375, 367] width 7 height 7
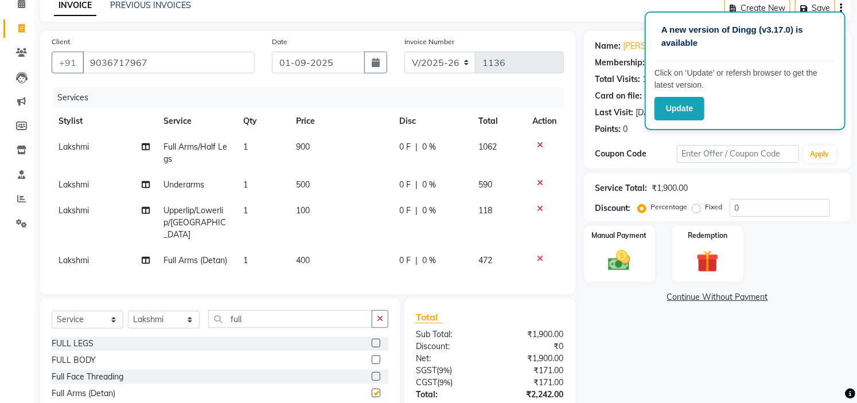
checkbox input "false"
click at [299, 248] on td "400" at bounding box center [341, 261] width 103 height 26
select select "63165"
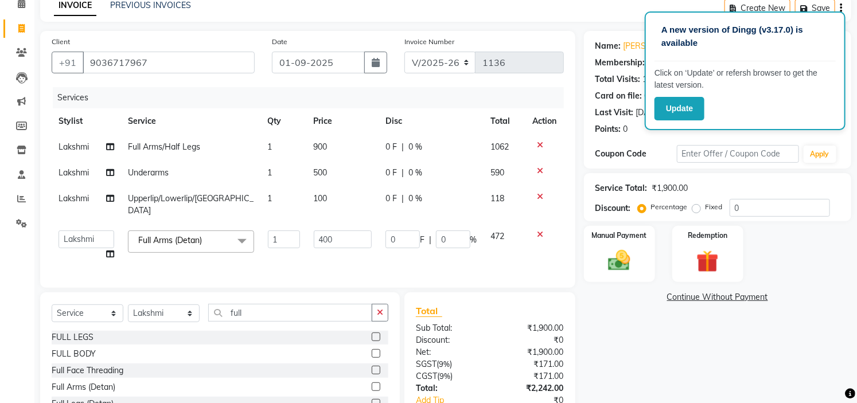
click at [299, 247] on td "1" at bounding box center [284, 246] width 46 height 44
click at [323, 231] on input "400" at bounding box center [343, 240] width 58 height 18
type input "800"
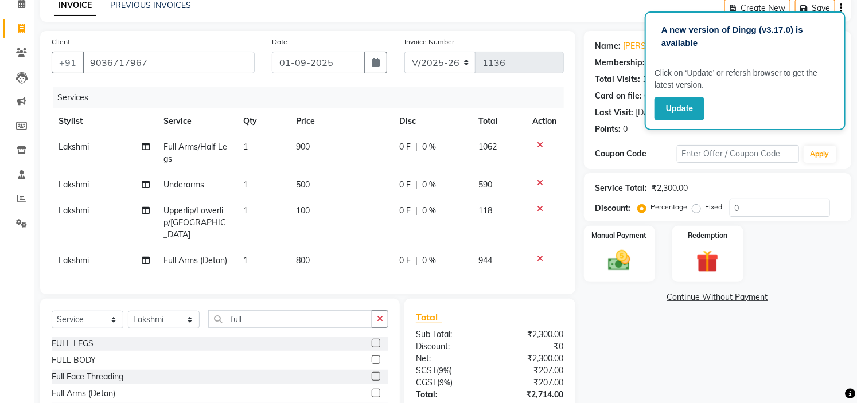
click at [336, 250] on td "800" at bounding box center [341, 261] width 103 height 26
select select "63165"
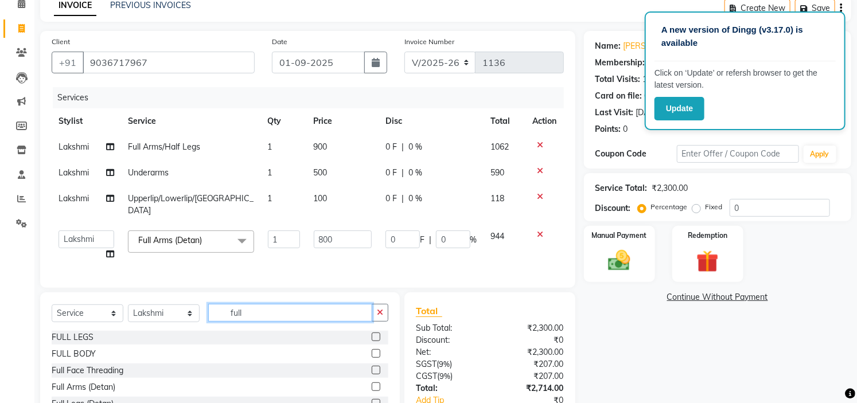
click at [255, 309] on input "full" at bounding box center [290, 313] width 164 height 18
type input "f"
type input "eyeb"
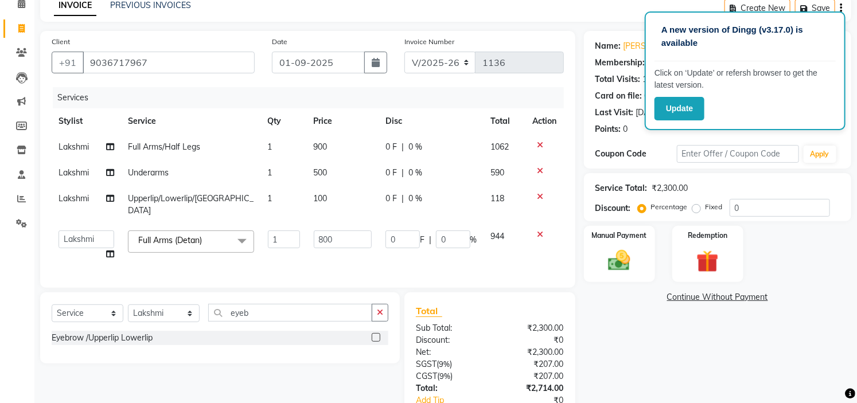
click at [377, 335] on label at bounding box center [376, 337] width 9 height 9
click at [377, 335] on input "checkbox" at bounding box center [375, 337] width 7 height 7
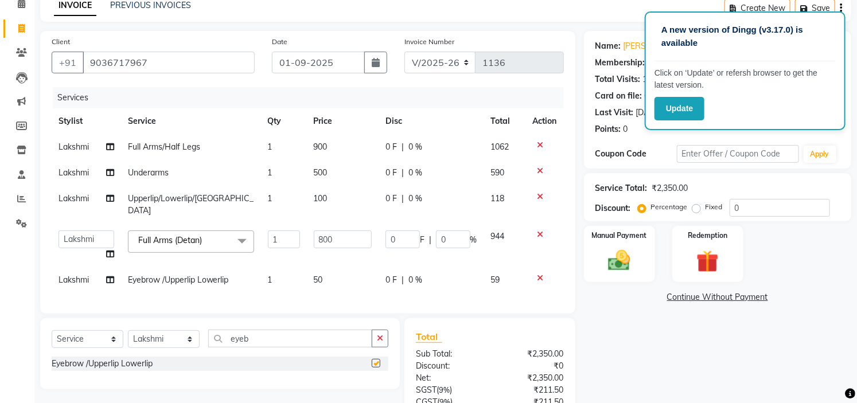
checkbox input "false"
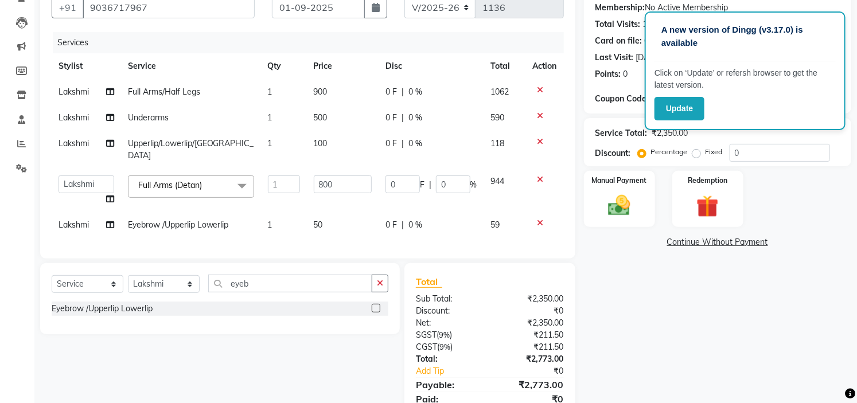
scroll to position [153, 0]
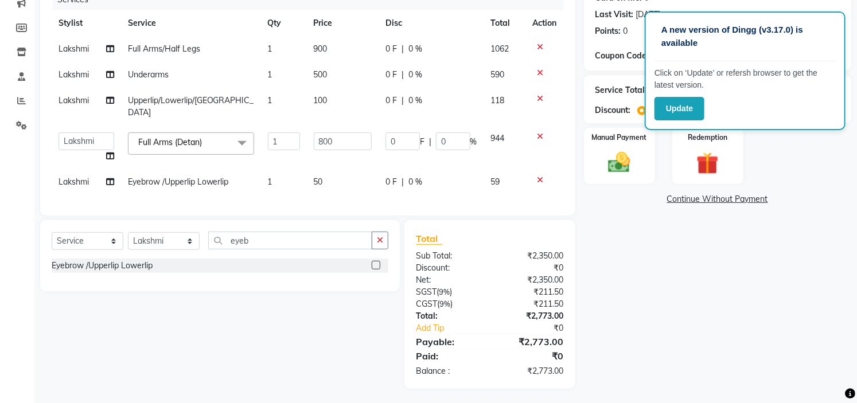
click at [692, 352] on div "Name: [PERSON_NAME] Membership: No Active Membership Total Visits: 1 Card on fi…" at bounding box center [722, 161] width 276 height 456
click at [634, 146] on div "Manual Payment" at bounding box center [619, 156] width 74 height 59
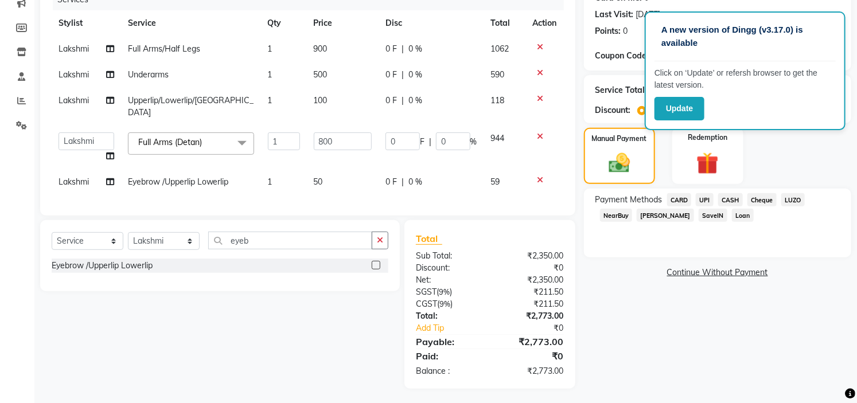
click at [679, 199] on span "CARD" at bounding box center [679, 199] width 25 height 13
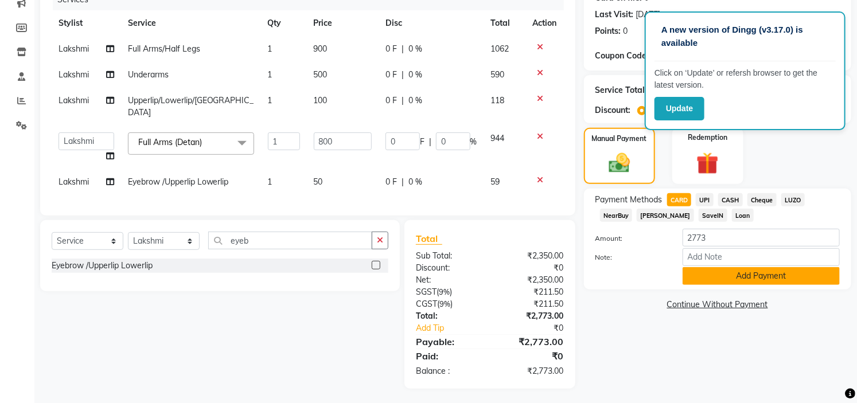
click at [722, 279] on button "Add Payment" at bounding box center [761, 276] width 157 height 18
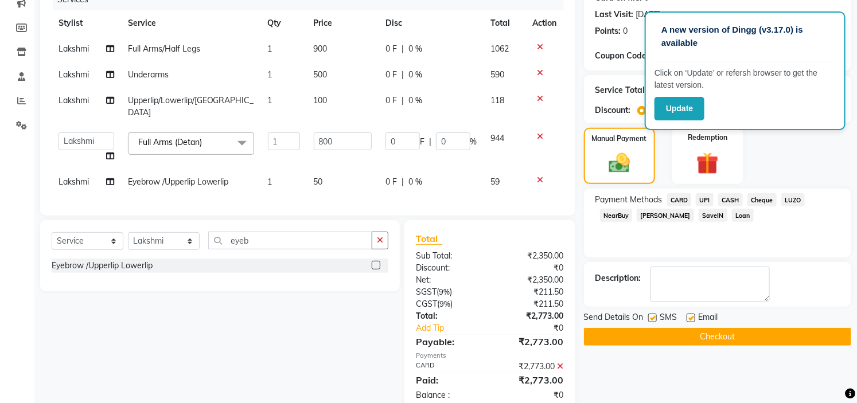
click at [707, 333] on button "Checkout" at bounding box center [717, 337] width 267 height 18
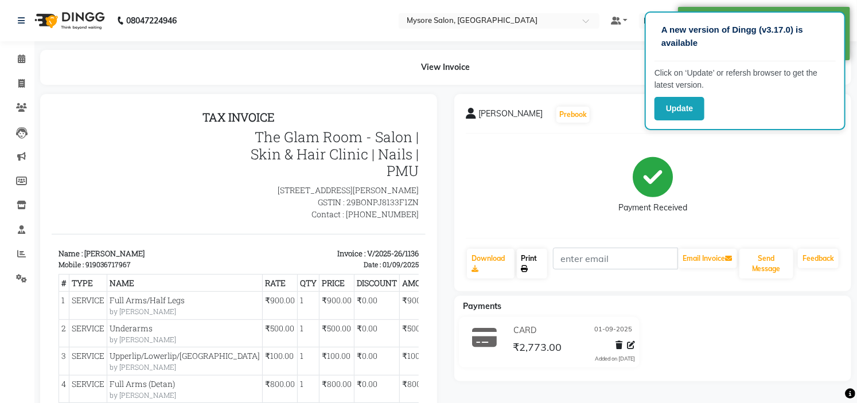
click at [536, 262] on link "Print" at bounding box center [532, 264] width 31 height 30
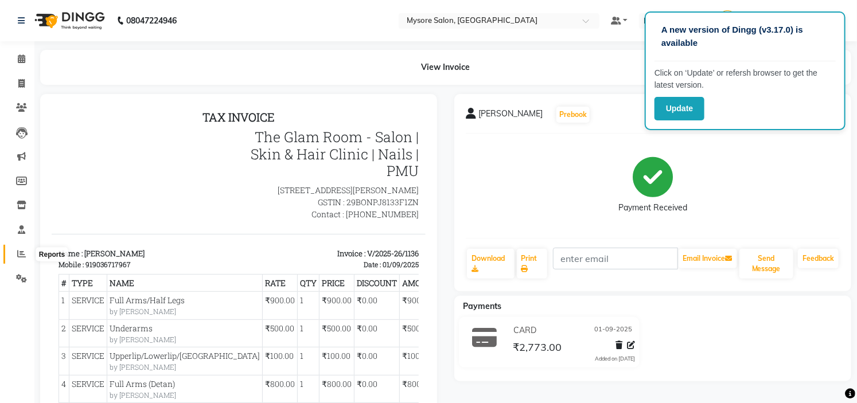
click at [27, 255] on span at bounding box center [21, 254] width 20 height 13
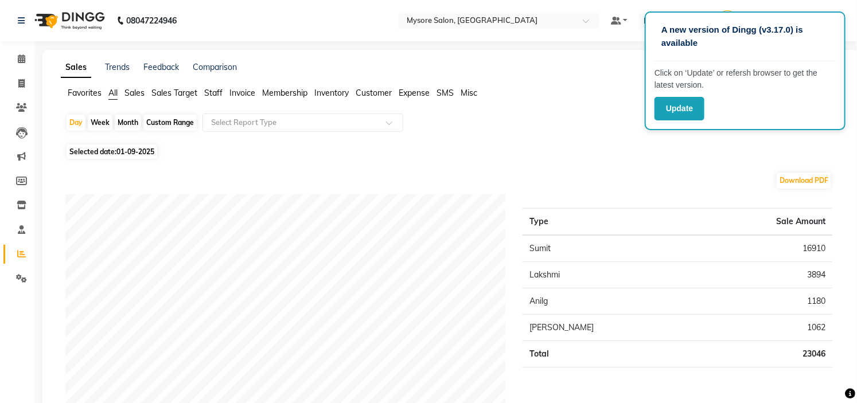
click at [219, 93] on span "Staff" at bounding box center [213, 93] width 18 height 10
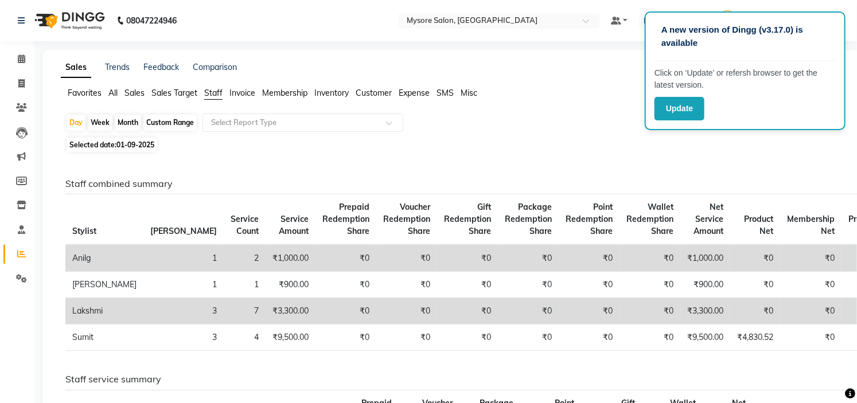
click at [174, 123] on div "Custom Range" at bounding box center [169, 123] width 53 height 16
select select "9"
select select "2025"
click at [142, 149] on span "01-09-2025" at bounding box center [135, 145] width 38 height 9
select select "9"
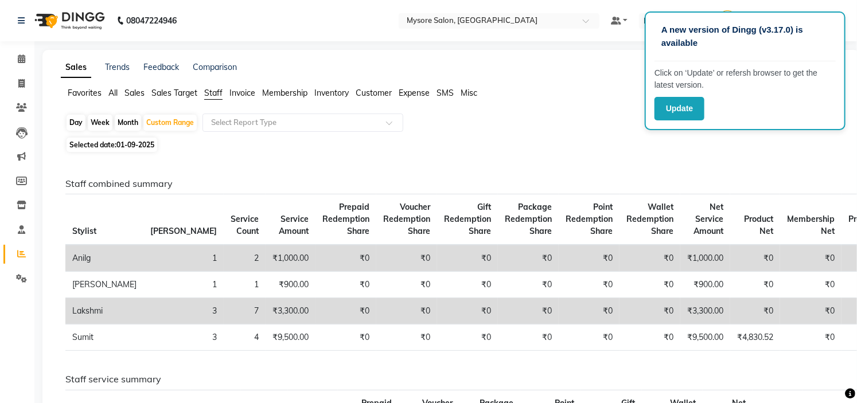
select select "2025"
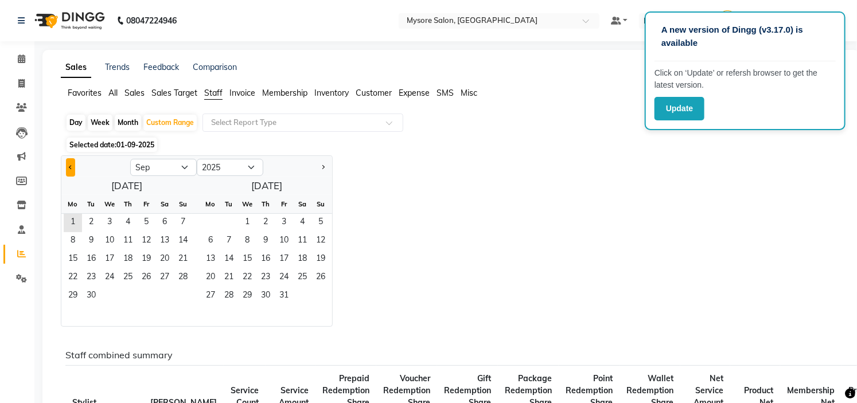
click at [67, 165] on button "Previous month" at bounding box center [70, 167] width 9 height 18
select select "8"
click at [150, 225] on span "1" at bounding box center [146, 223] width 18 height 18
click at [184, 289] on span "31" at bounding box center [183, 296] width 18 height 18
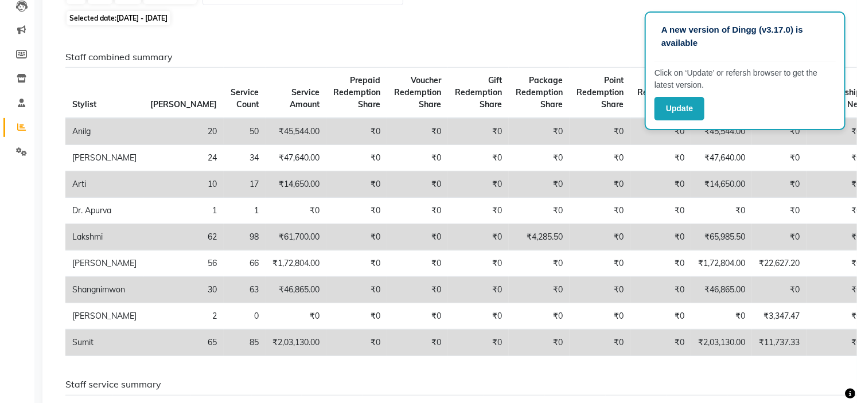
scroll to position [127, 0]
click at [165, 138] on td "20" at bounding box center [183, 131] width 80 height 27
click at [692, 104] on button "Update" at bounding box center [679, 109] width 50 height 24
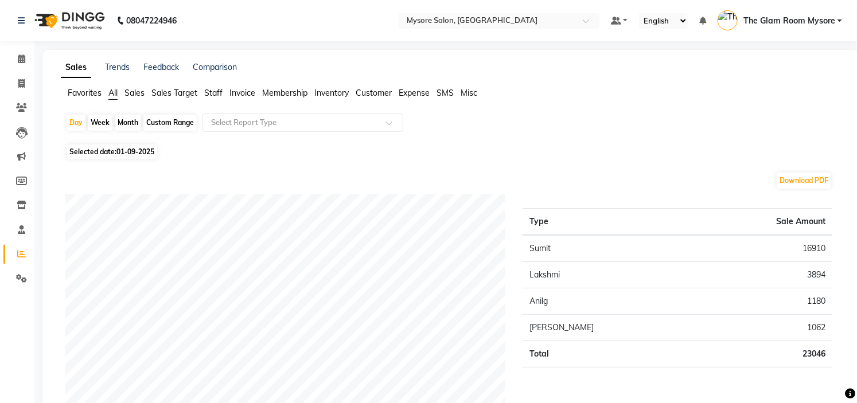
click at [208, 96] on span "Staff" at bounding box center [213, 93] width 18 height 10
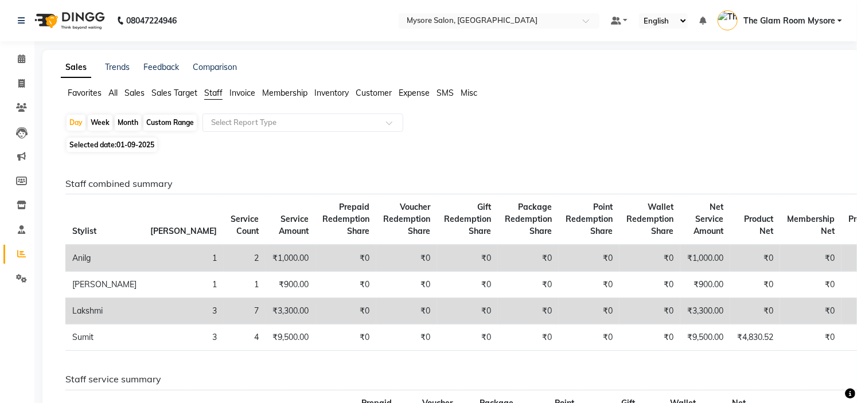
click at [178, 128] on div "Custom Range" at bounding box center [169, 123] width 53 height 16
select select "9"
select select "2025"
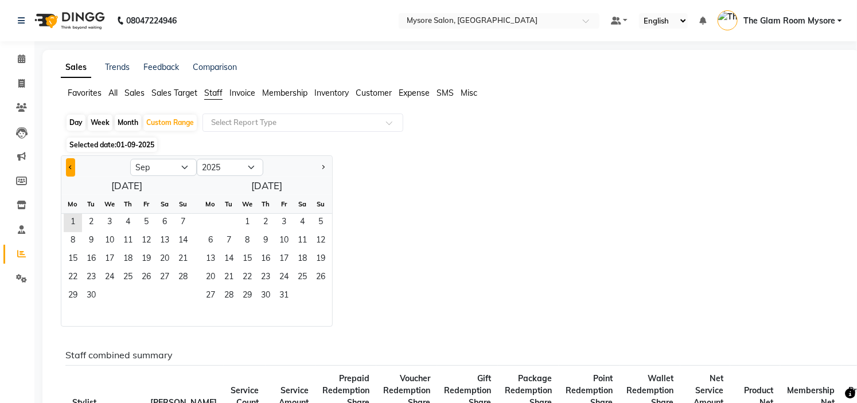
click at [67, 170] on button "Previous month" at bounding box center [70, 167] width 9 height 18
select select "8"
click at [139, 220] on span "1" at bounding box center [146, 223] width 18 height 18
click at [188, 299] on span "31" at bounding box center [183, 296] width 18 height 18
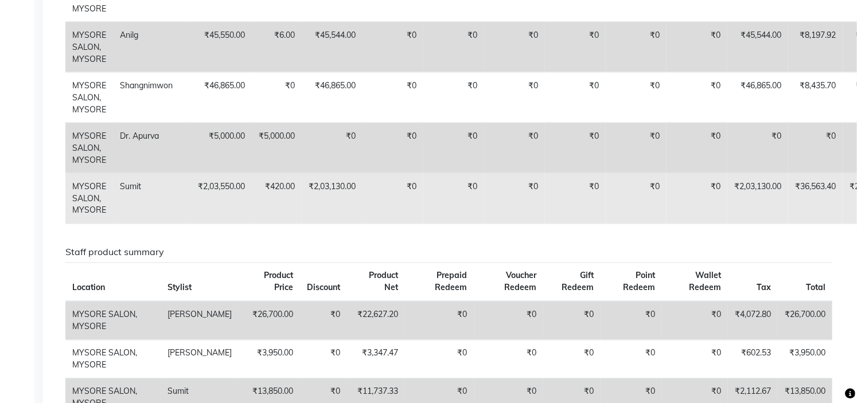
scroll to position [755, 0]
click at [852, 193] on td "₹2,39,693.40" at bounding box center [873, 196] width 61 height 50
copy td "2,39,693.40"
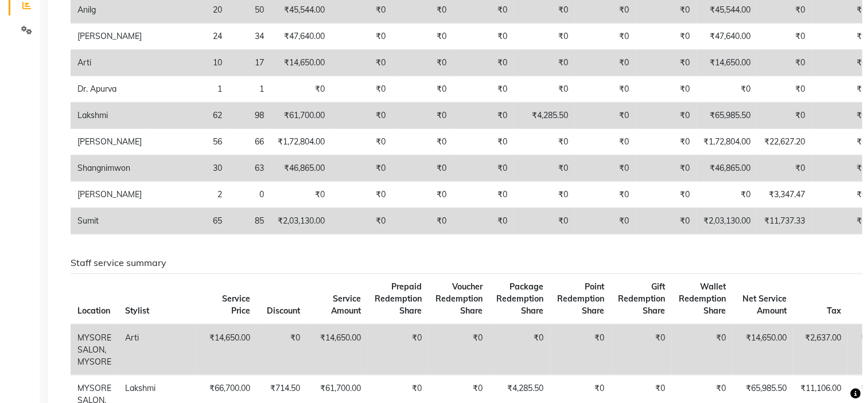
scroll to position [0, 0]
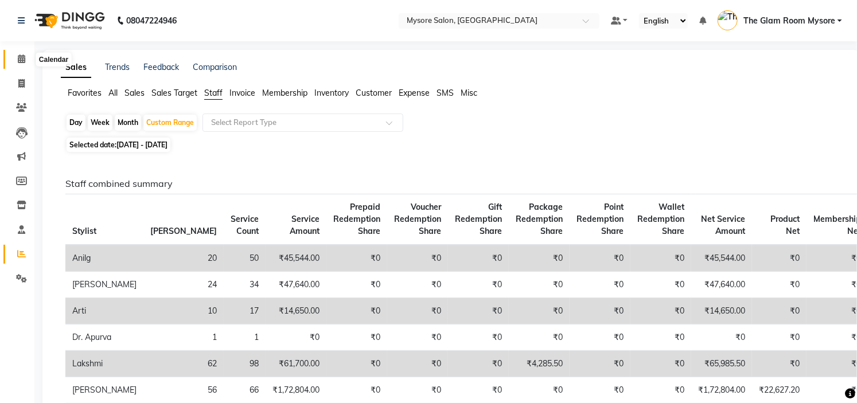
click at [15, 53] on span at bounding box center [21, 59] width 20 height 13
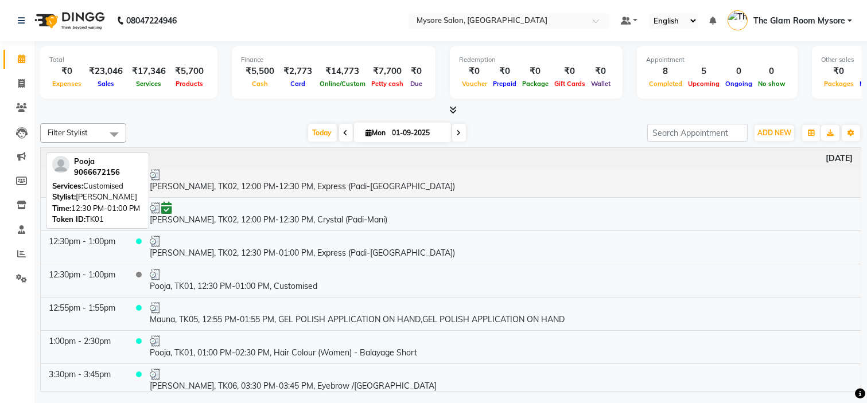
scroll to position [233, 0]
